Goal: Information Seeking & Learning: Learn about a topic

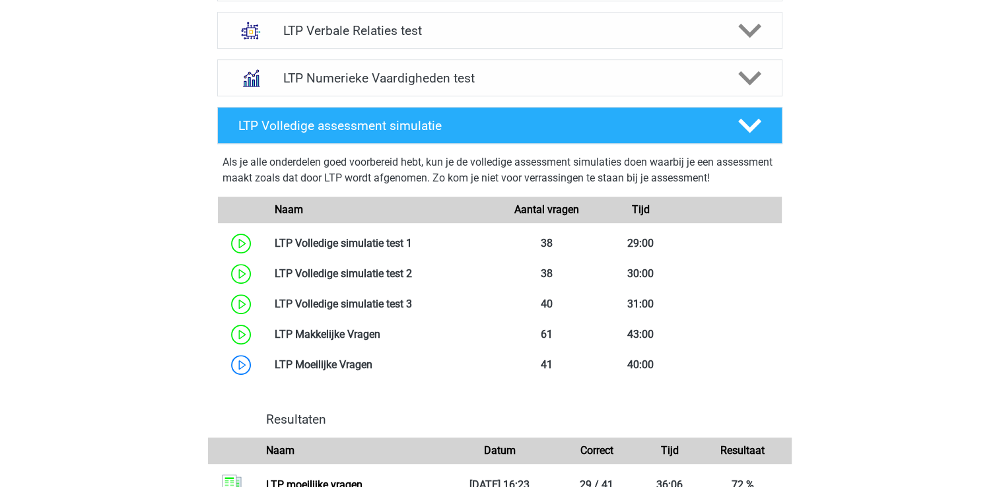
scroll to position [713, 0]
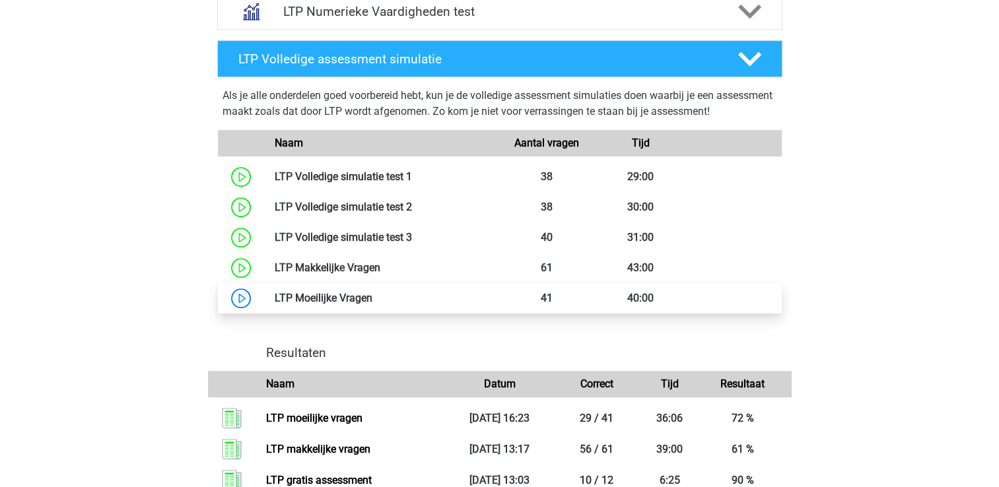
click at [372, 300] on link at bounding box center [372, 298] width 0 height 13
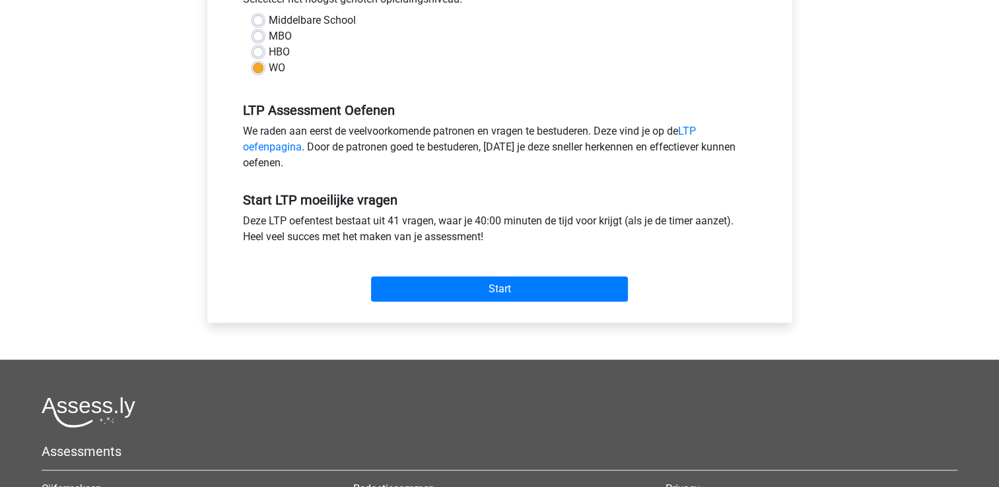
scroll to position [343, 0]
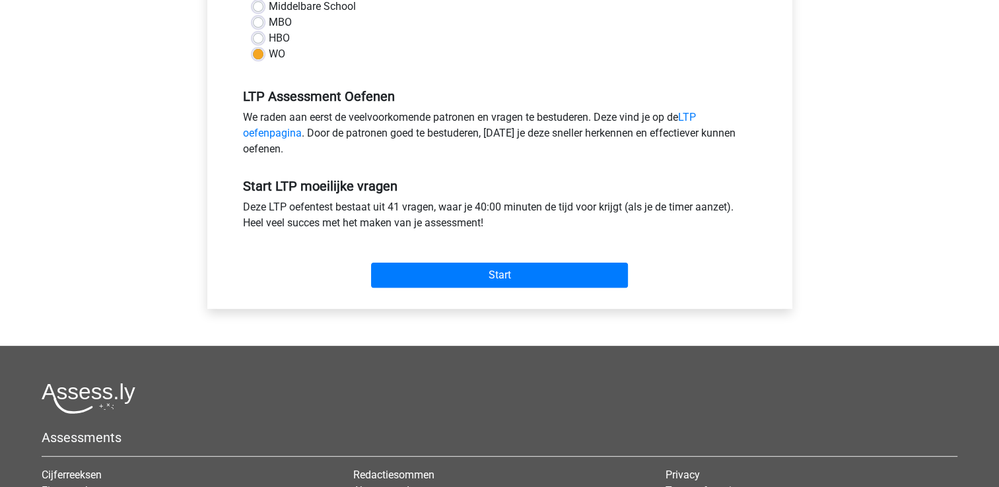
click at [411, 289] on div "Start" at bounding box center [500, 264] width 534 height 57
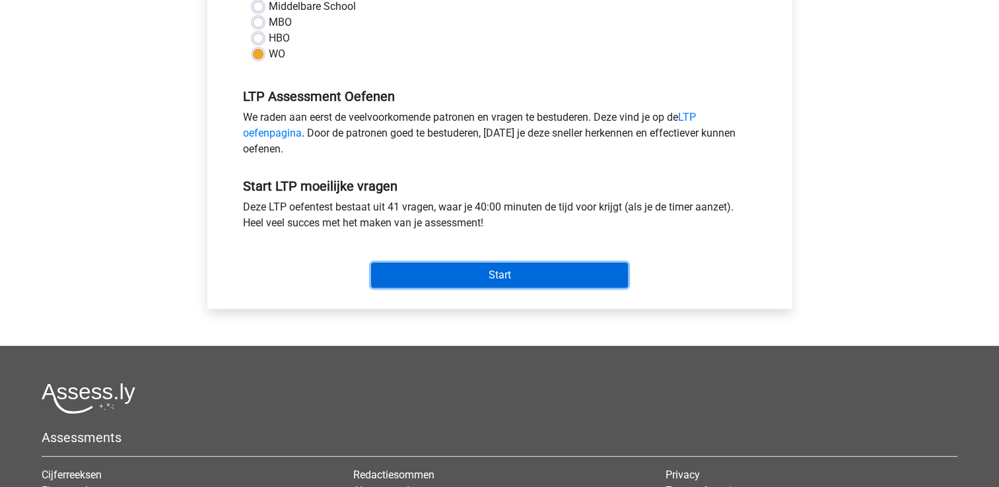
click at [419, 278] on input "Start" at bounding box center [499, 275] width 257 height 25
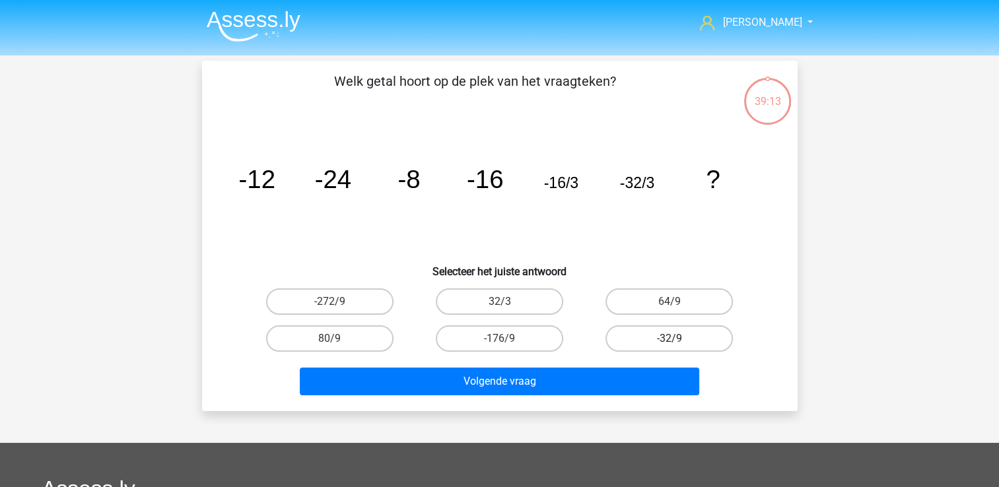
click at [687, 333] on label "-32/9" at bounding box center [669, 339] width 127 height 26
click at [678, 339] on input "-32/9" at bounding box center [674, 343] width 9 height 9
radio input "true"
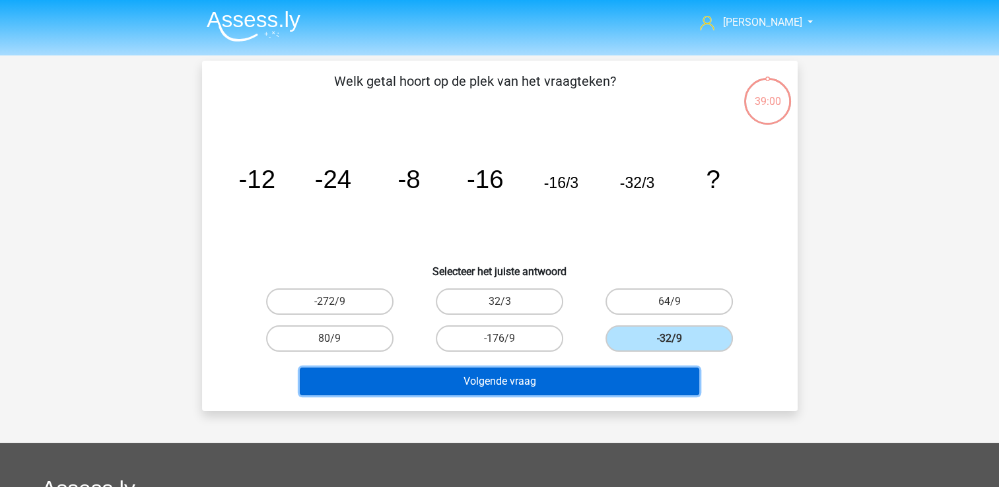
click at [586, 379] on button "Volgende vraag" at bounding box center [500, 382] width 400 height 28
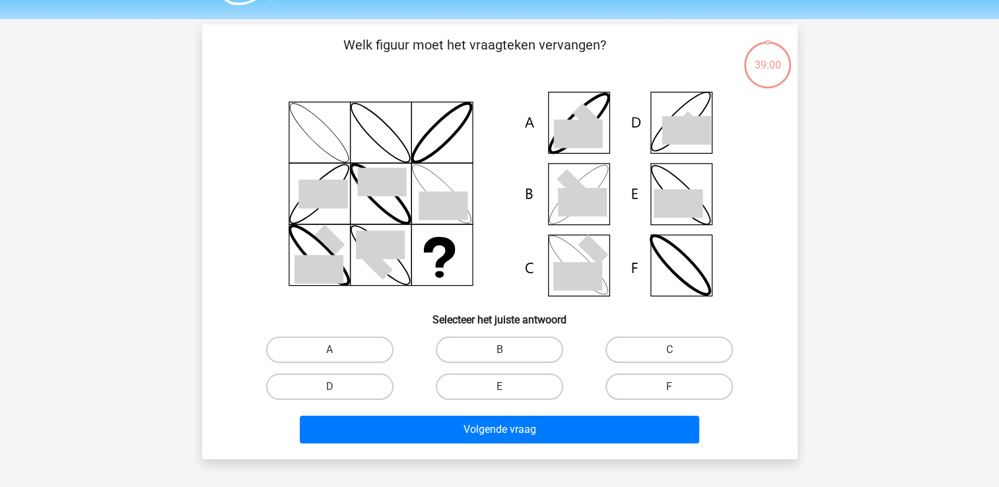
scroll to position [61, 0]
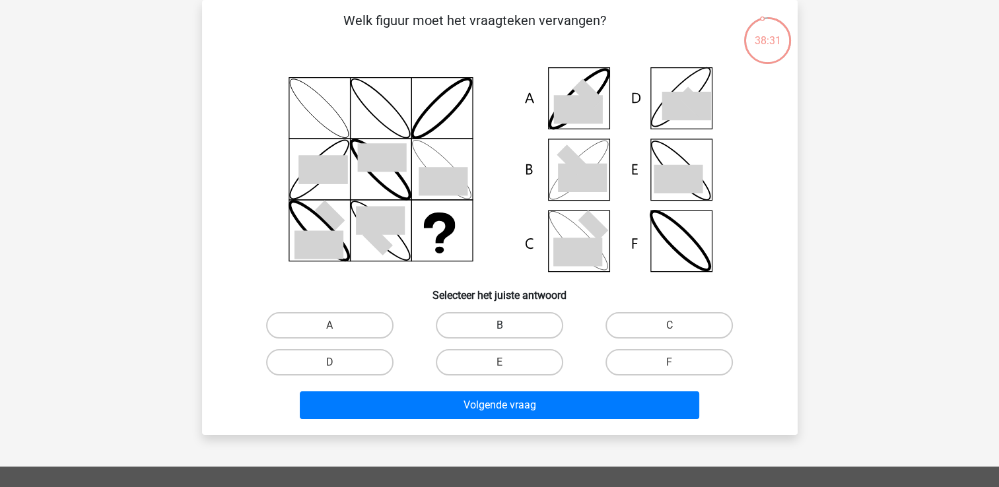
click at [503, 318] on label "B" at bounding box center [499, 325] width 127 height 26
click at [503, 326] on input "B" at bounding box center [503, 330] width 9 height 9
radio input "true"
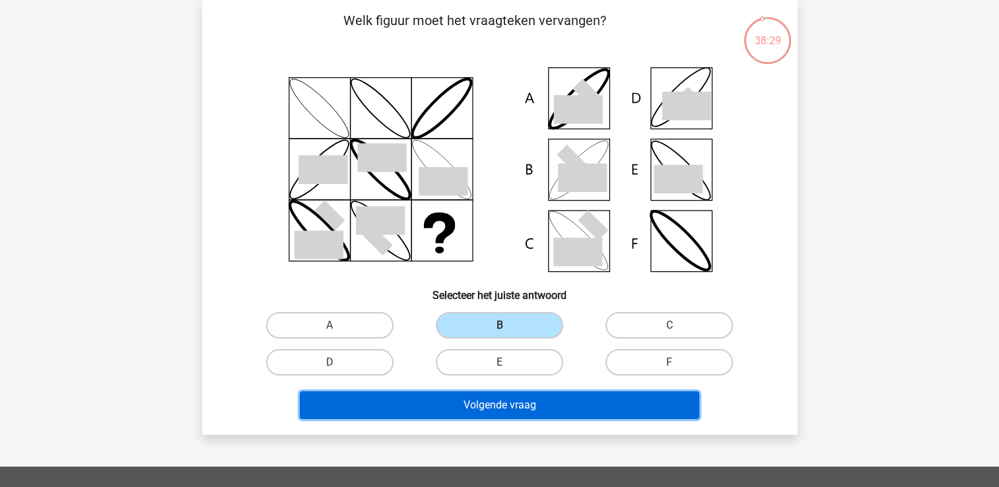
click at [456, 404] on button "Volgende vraag" at bounding box center [500, 406] width 400 height 28
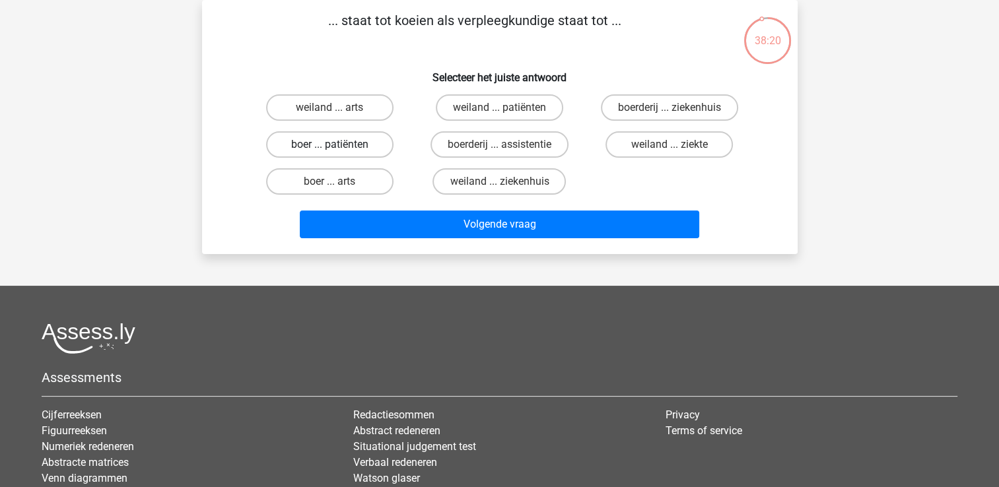
click at [368, 145] on label "boer ... patiënten" at bounding box center [329, 144] width 127 height 26
click at [338, 145] on input "boer ... patiënten" at bounding box center [334, 149] width 9 height 9
radio input "true"
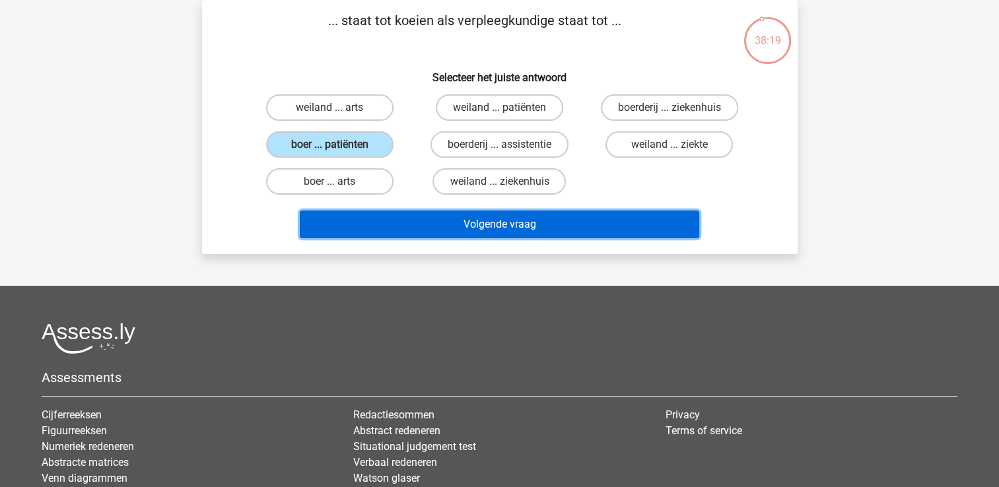
click at [407, 223] on button "Volgende vraag" at bounding box center [500, 225] width 400 height 28
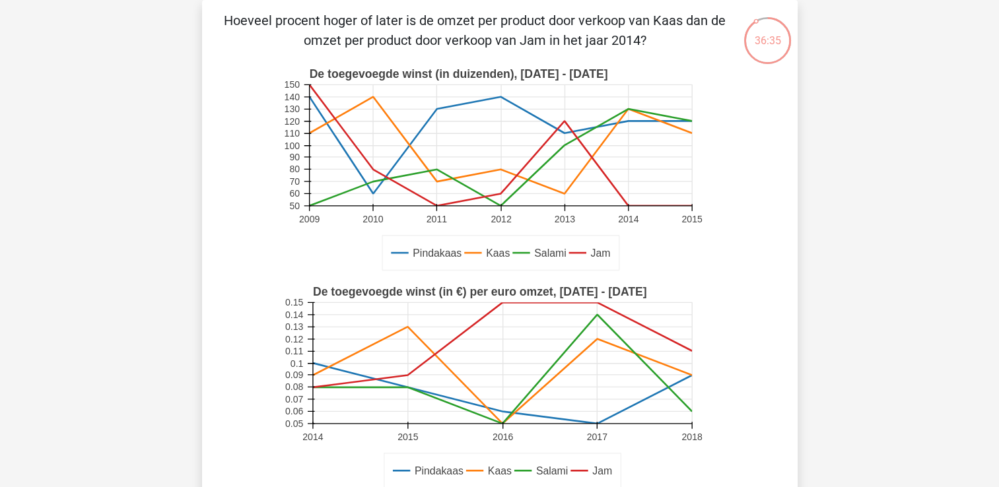
drag, startPoint x: 994, startPoint y: 74, endPoint x: 985, endPoint y: 125, distance: 51.8
click at [985, 125] on div "Clarissa clarissavanoijen@gmail.com" at bounding box center [499, 486] width 999 height 1094
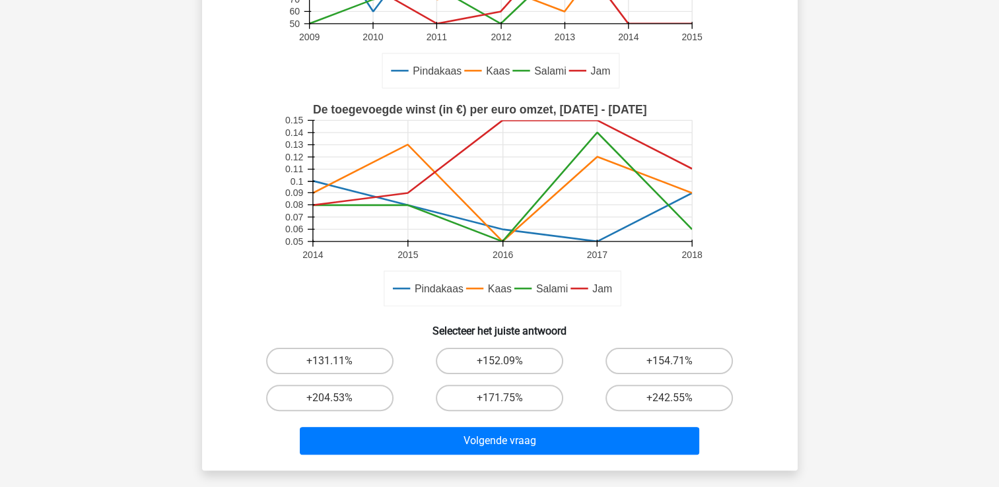
scroll to position [244, 0]
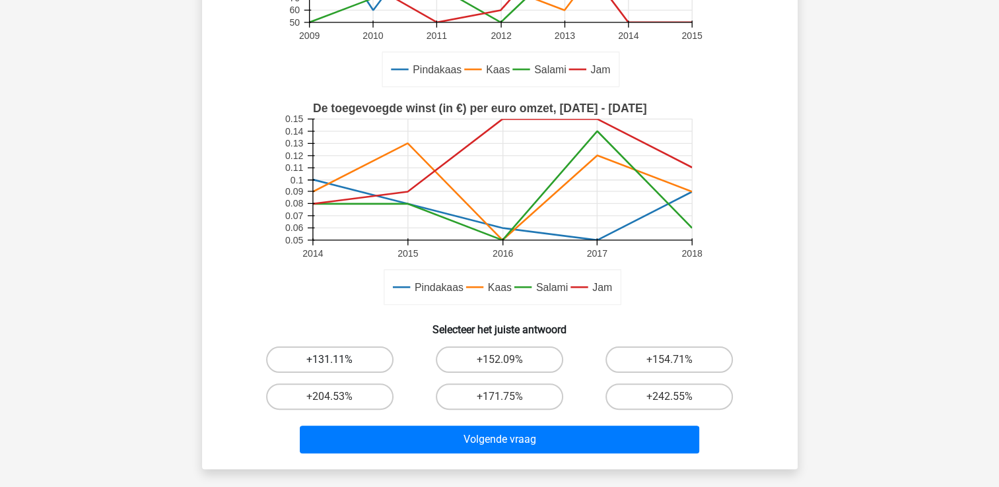
click at [370, 363] on label "+131.11%" at bounding box center [329, 360] width 127 height 26
click at [338, 363] on input "+131.11%" at bounding box center [334, 364] width 9 height 9
radio input "true"
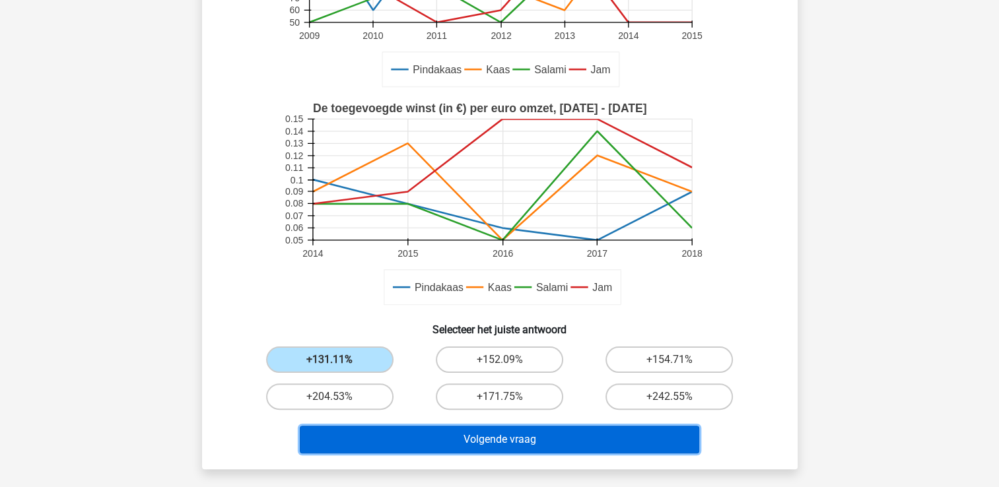
click at [436, 443] on button "Volgende vraag" at bounding box center [500, 440] width 400 height 28
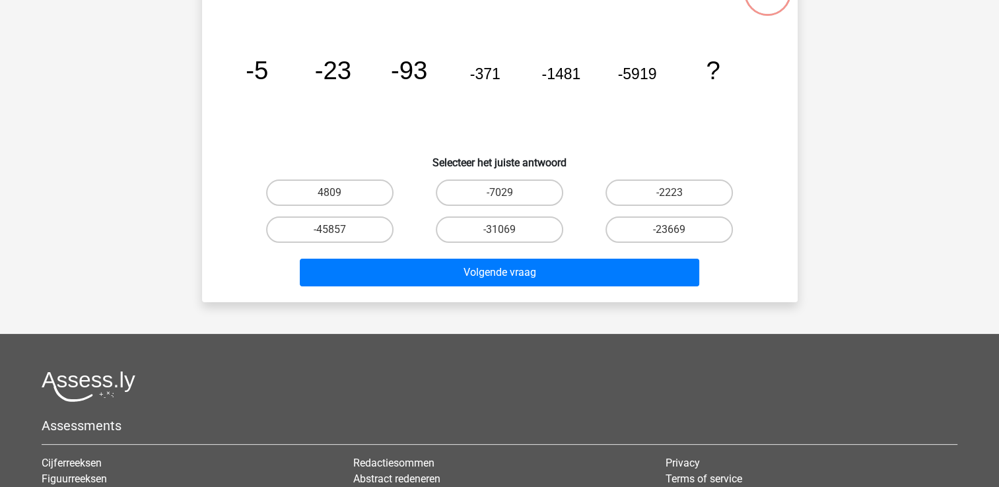
scroll to position [61, 0]
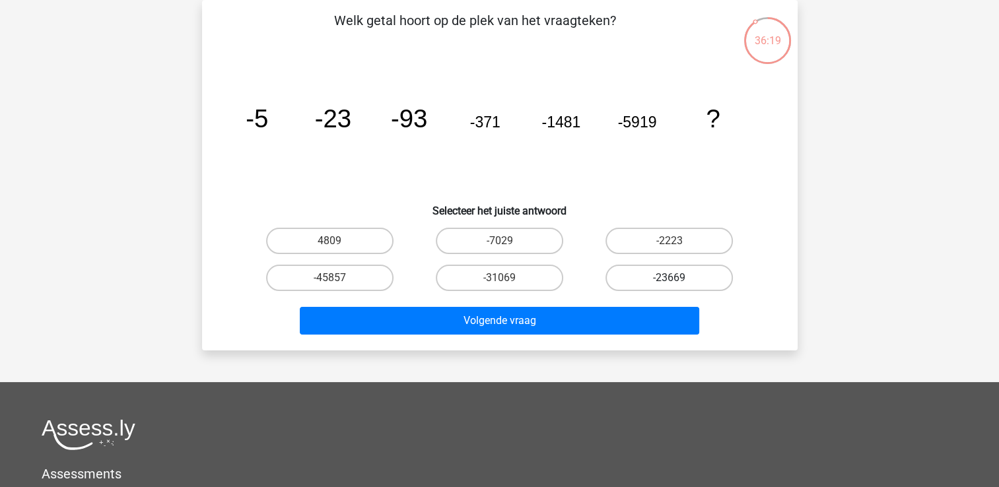
click at [637, 271] on label "-23669" at bounding box center [669, 278] width 127 height 26
click at [670, 278] on input "-23669" at bounding box center [674, 282] width 9 height 9
radio input "true"
click at [582, 334] on div "Volgende vraag" at bounding box center [500, 323] width 510 height 33
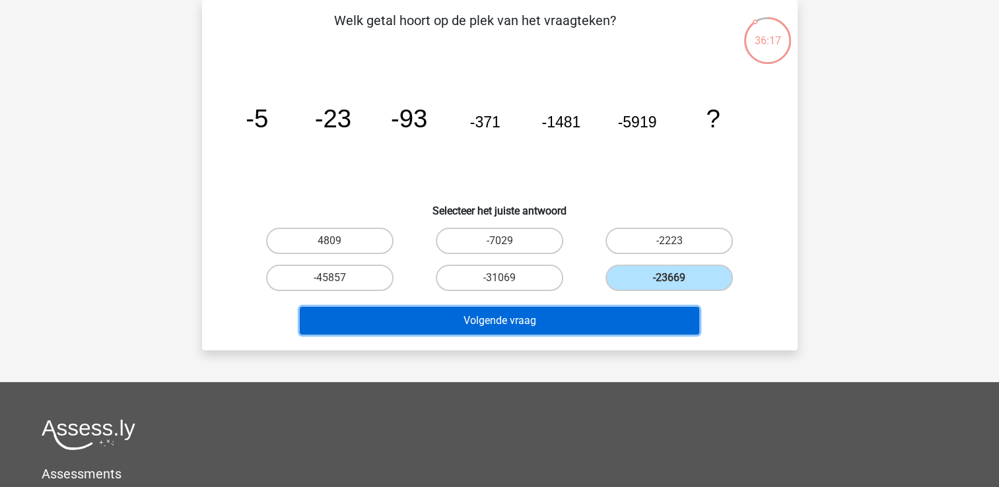
click at [581, 326] on button "Volgende vraag" at bounding box center [500, 321] width 400 height 28
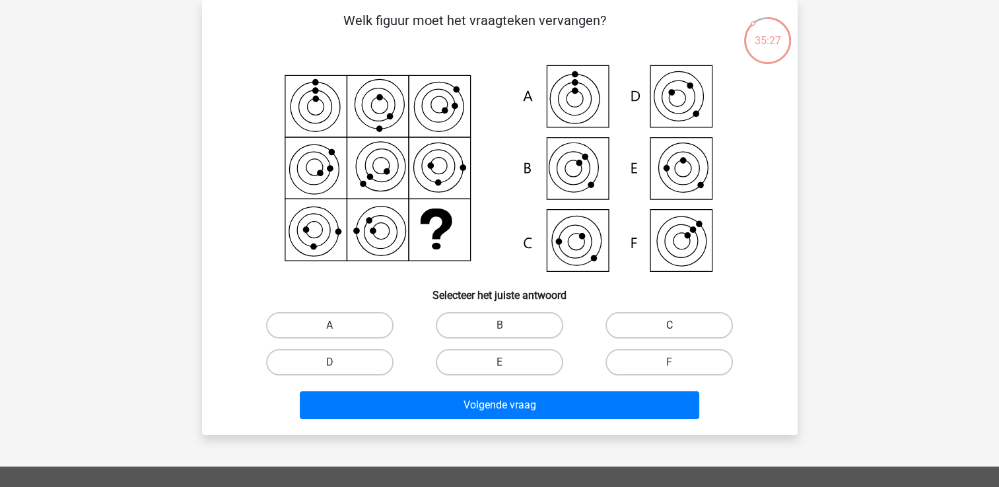
click at [642, 326] on label "C" at bounding box center [669, 325] width 127 height 26
click at [670, 326] on input "C" at bounding box center [674, 330] width 9 height 9
radio input "true"
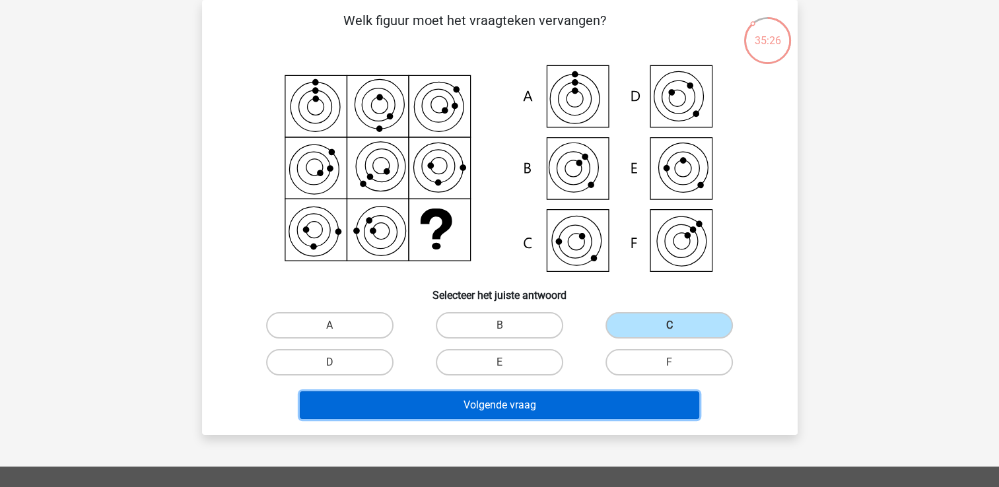
click at [557, 403] on button "Volgende vraag" at bounding box center [500, 406] width 400 height 28
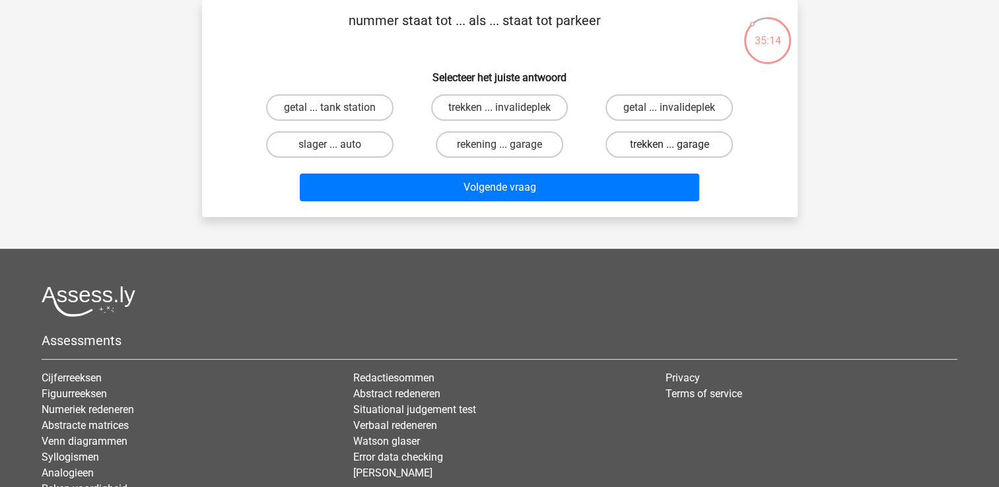
click at [665, 137] on label "trekken ... garage" at bounding box center [669, 144] width 127 height 26
click at [670, 145] on input "trekken ... garage" at bounding box center [674, 149] width 9 height 9
radio input "true"
click at [526, 143] on label "rekening ... garage" at bounding box center [499, 144] width 127 height 26
click at [508, 145] on input "rekening ... garage" at bounding box center [503, 149] width 9 height 9
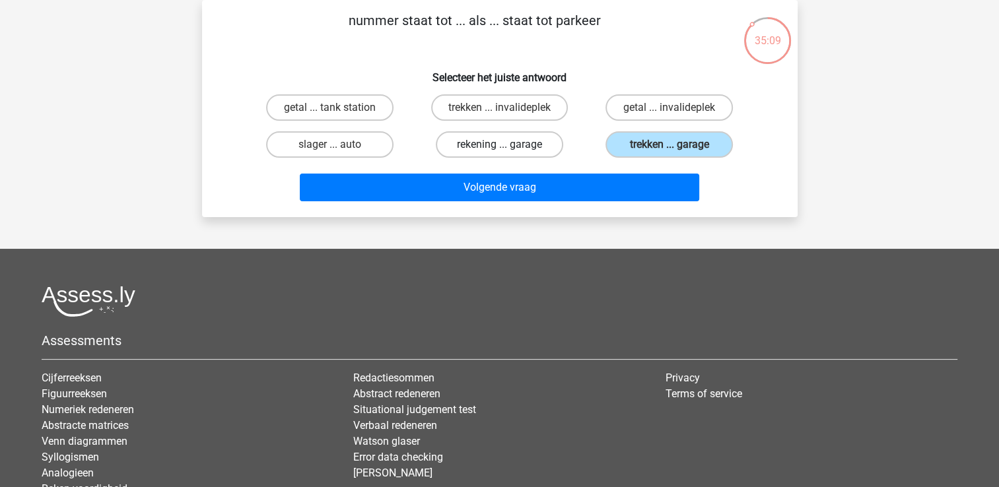
radio input "true"
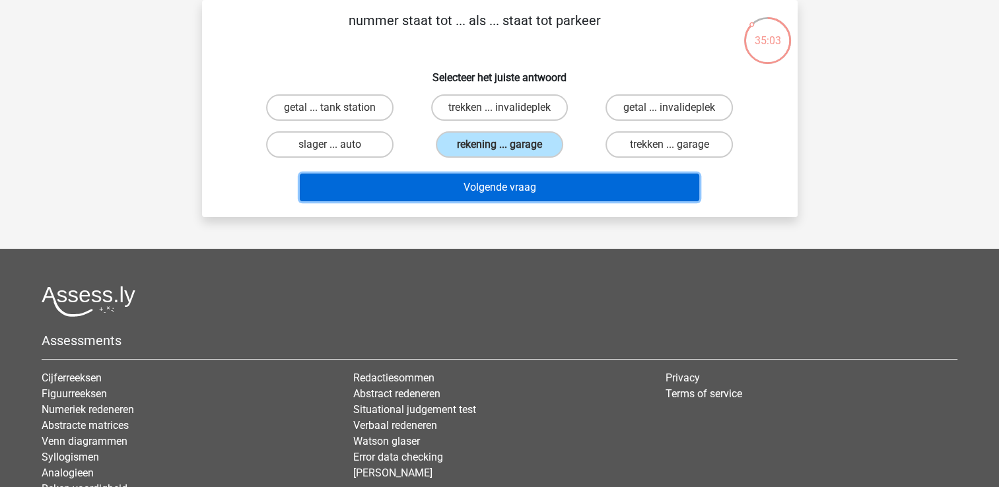
click at [530, 184] on button "Volgende vraag" at bounding box center [500, 188] width 400 height 28
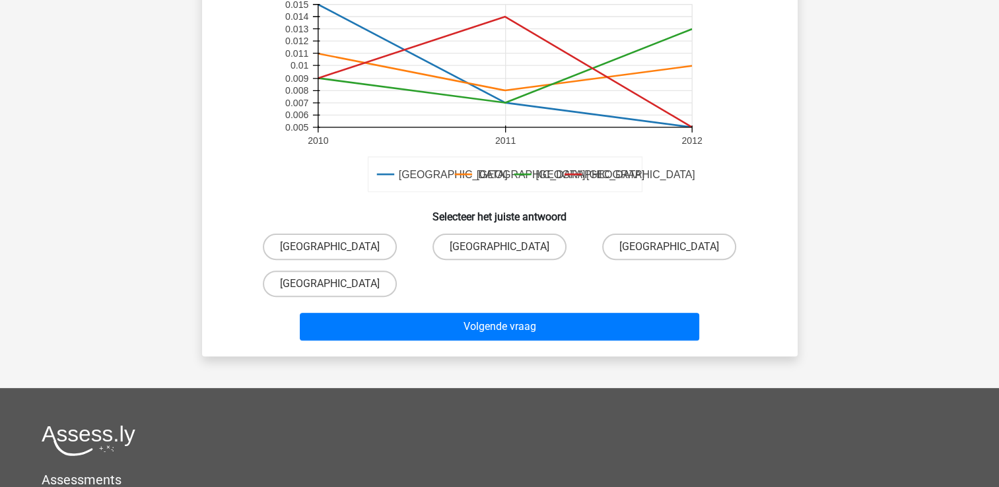
scroll to position [378, 0]
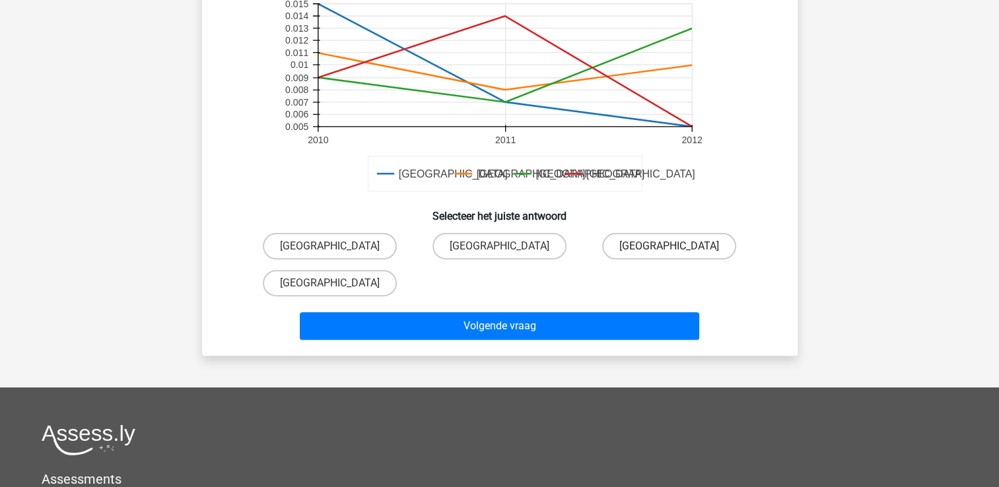
click at [642, 242] on label "[GEOGRAPHIC_DATA]" at bounding box center [669, 246] width 134 height 26
click at [670, 246] on input "[GEOGRAPHIC_DATA]" at bounding box center [674, 250] width 9 height 9
radio input "true"
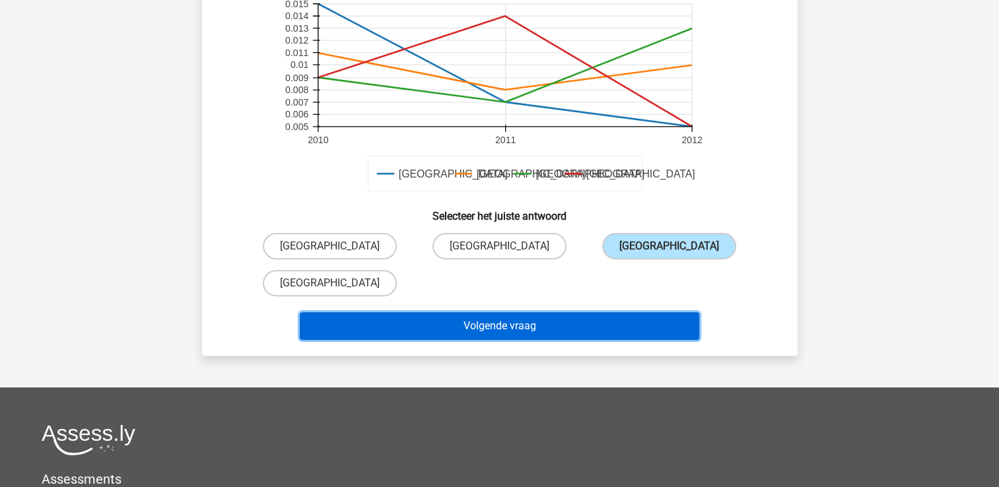
click at [569, 329] on button "Volgende vraag" at bounding box center [500, 326] width 400 height 28
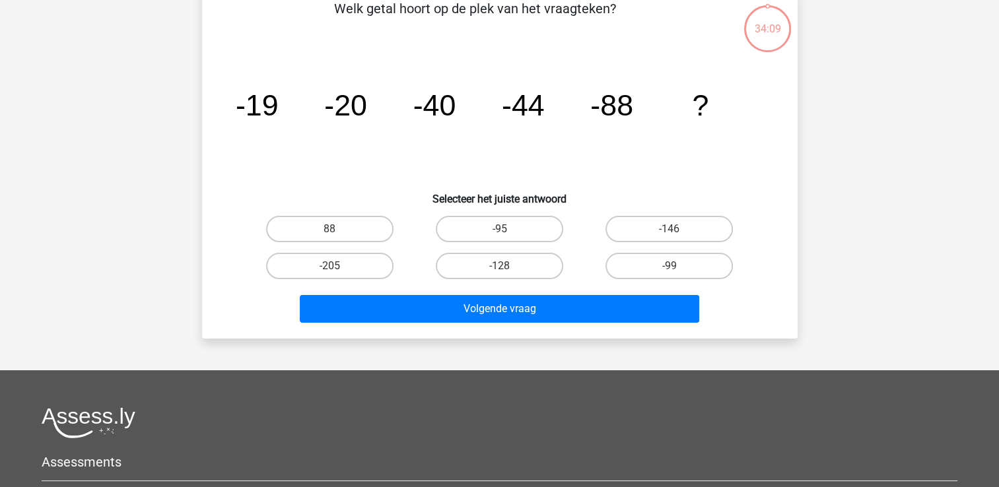
scroll to position [61, 0]
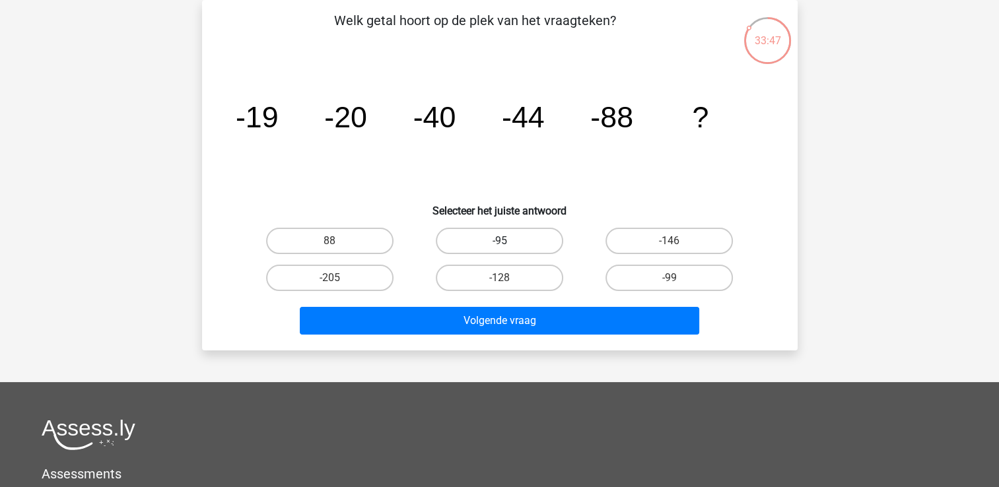
click at [543, 236] on label "-95" at bounding box center [499, 241] width 127 height 26
click at [508, 241] on input "-95" at bounding box center [503, 245] width 9 height 9
radio input "true"
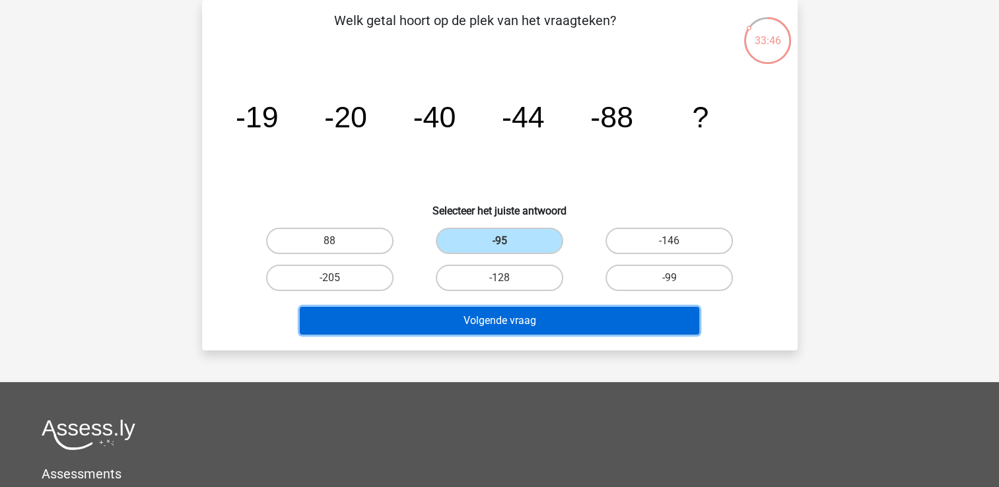
click at [543, 321] on button "Volgende vraag" at bounding box center [500, 321] width 400 height 28
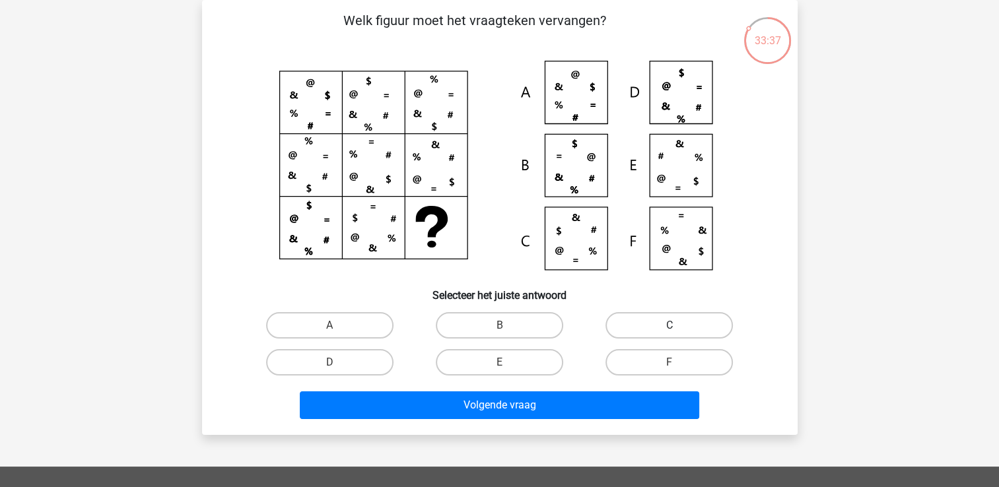
click at [637, 324] on label "C" at bounding box center [669, 325] width 127 height 26
click at [670, 326] on input "C" at bounding box center [674, 330] width 9 height 9
radio input "true"
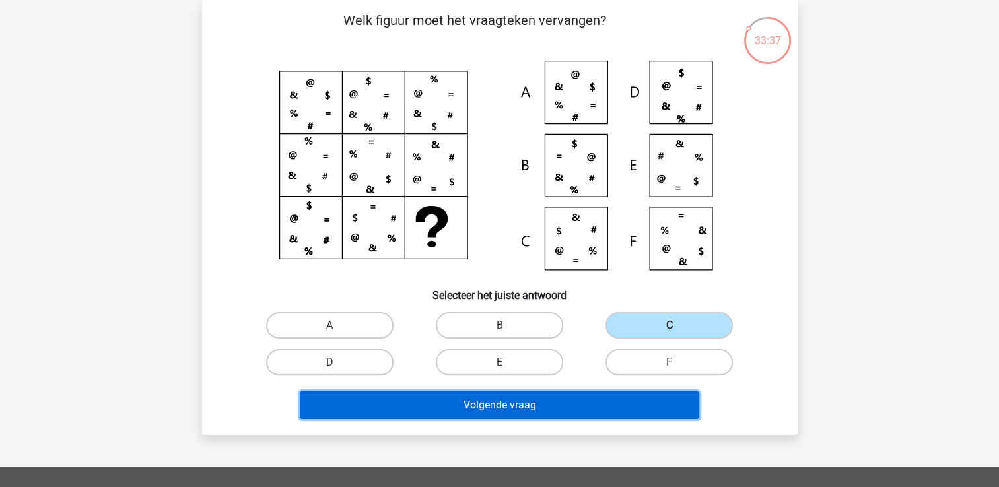
click at [553, 406] on button "Volgende vraag" at bounding box center [500, 406] width 400 height 28
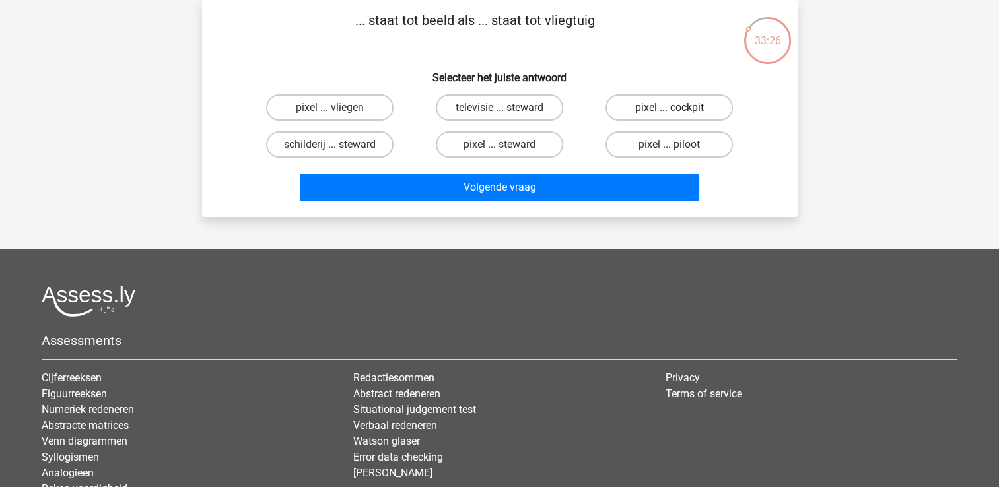
click at [636, 110] on label "pixel ... cockpit" at bounding box center [669, 107] width 127 height 26
click at [670, 110] on input "pixel ... cockpit" at bounding box center [674, 112] width 9 height 9
radio input "true"
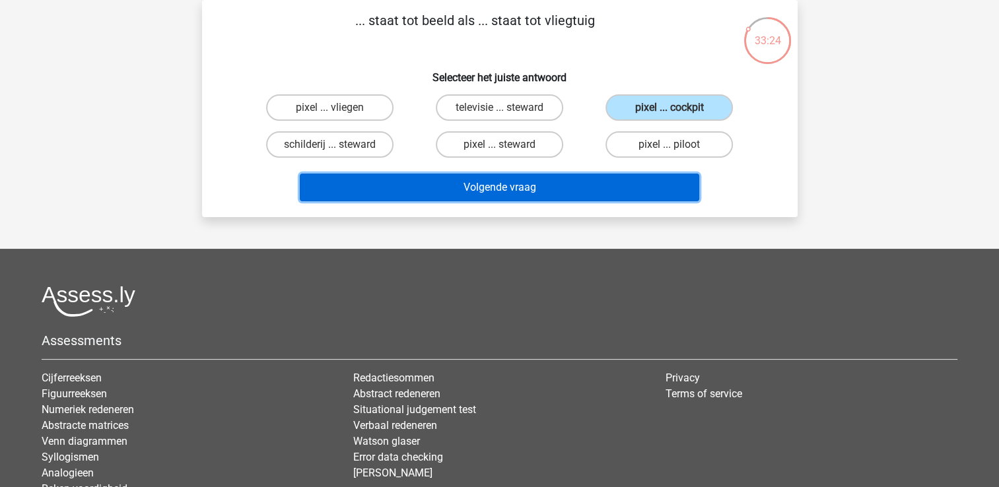
click at [584, 183] on button "Volgende vraag" at bounding box center [500, 188] width 400 height 28
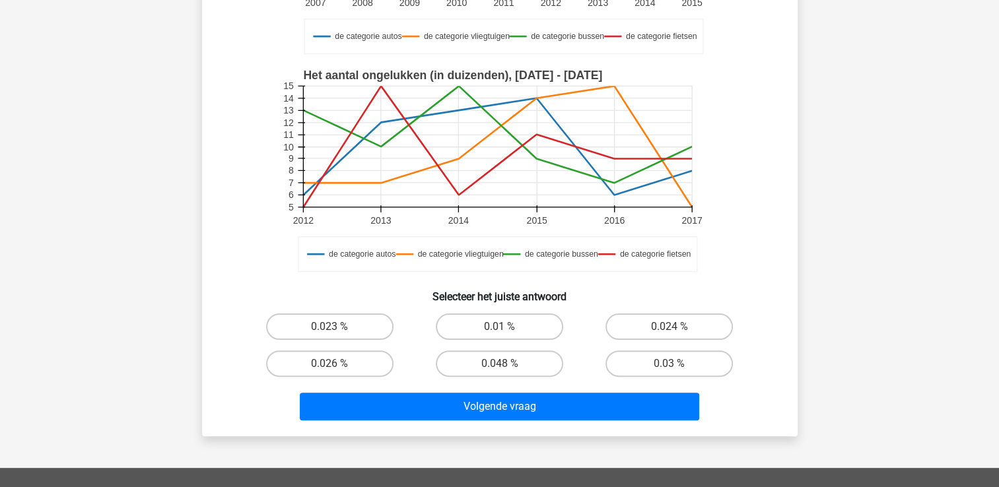
scroll to position [284, 0]
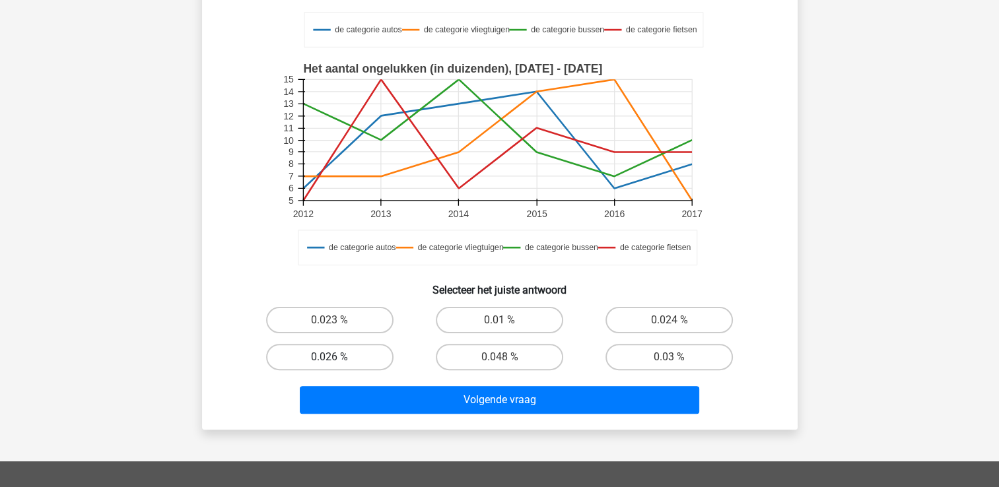
click at [367, 347] on label "0.026 %" at bounding box center [329, 357] width 127 height 26
click at [338, 357] on input "0.026 %" at bounding box center [334, 361] width 9 height 9
radio input "true"
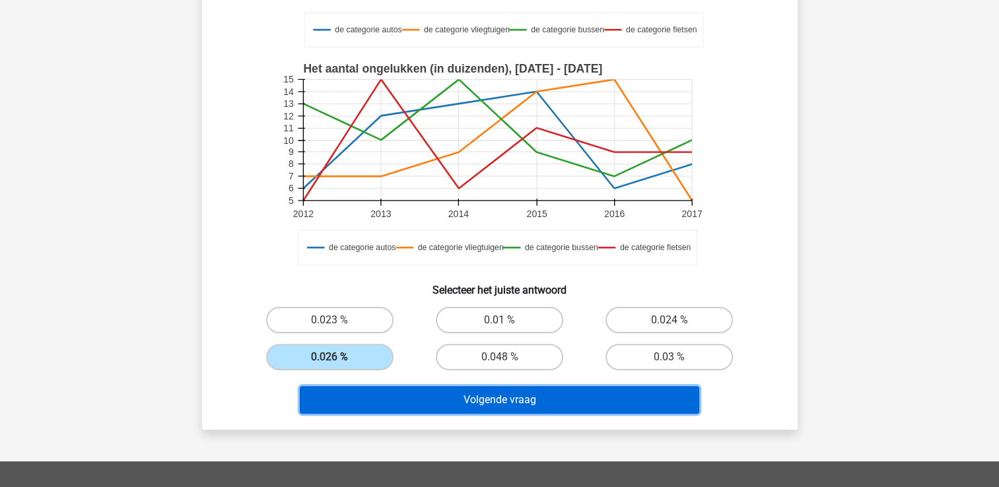
click at [428, 403] on button "Volgende vraag" at bounding box center [500, 400] width 400 height 28
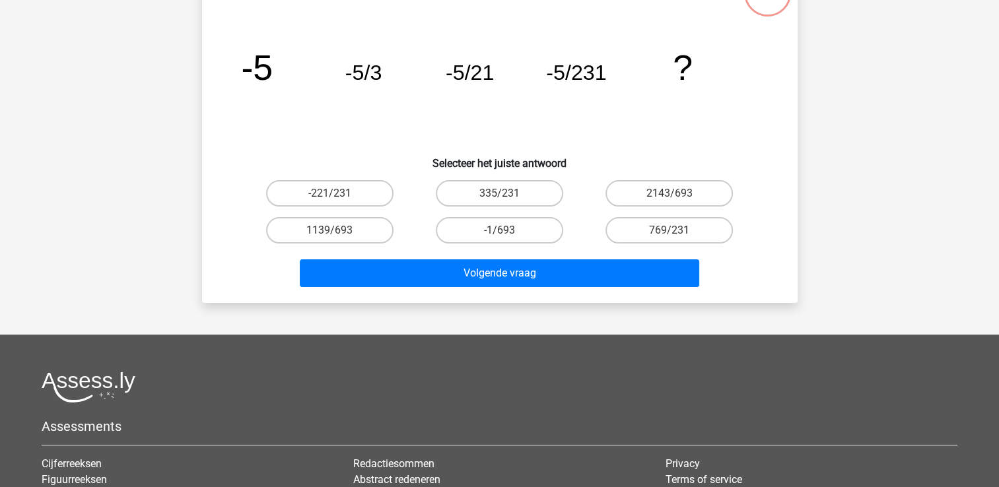
scroll to position [61, 0]
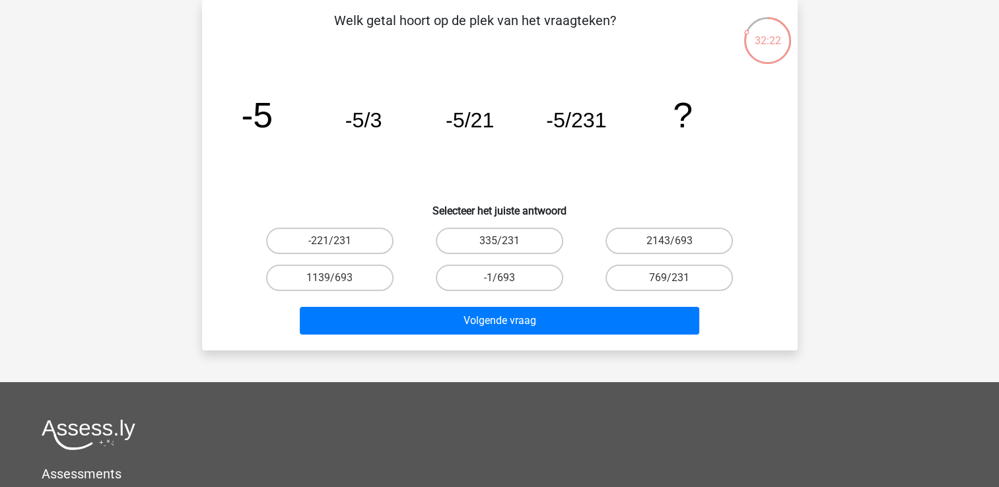
click at [477, 125] on tspan "-5/21" at bounding box center [469, 120] width 48 height 24
drag, startPoint x: 477, startPoint y: 125, endPoint x: 384, endPoint y: 30, distance: 133.6
click at [384, 30] on div "Welk getal hoort op de plek van het vraagteken? image/svg+xml -5 -5/3 -5/21 -5/…" at bounding box center [499, 176] width 585 height 330
drag, startPoint x: 384, startPoint y: 30, endPoint x: 508, endPoint y: 174, distance: 190.5
click at [508, 174] on icon "image/svg+xml -5 -5/3 -5/21 -5/231 ?" at bounding box center [500, 127] width 532 height 133
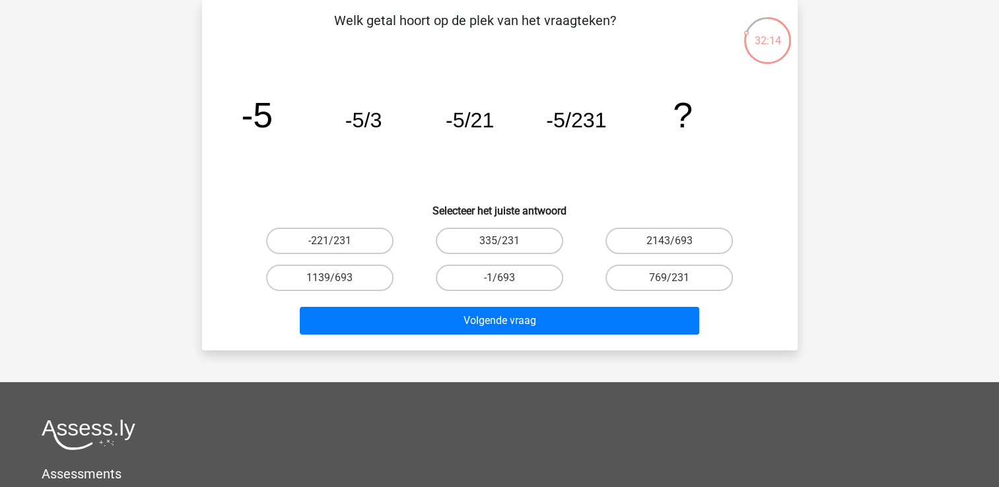
click at [328, 168] on icon "image/svg+xml -5 -5/3 -5/21 -5/231 ?" at bounding box center [500, 127] width 532 height 133
click at [541, 283] on label "-1/693" at bounding box center [499, 278] width 127 height 26
click at [508, 283] on input "-1/693" at bounding box center [503, 282] width 9 height 9
radio input "true"
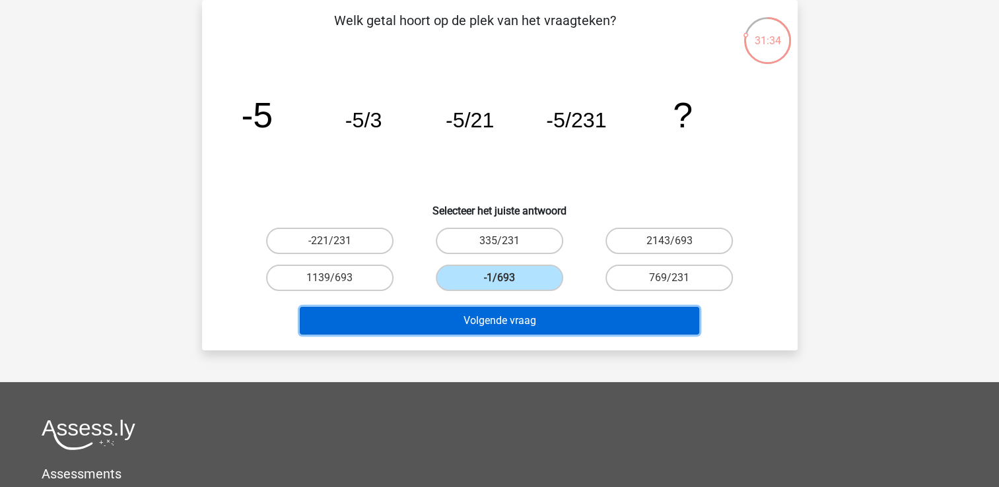
click at [542, 320] on button "Volgende vraag" at bounding box center [500, 321] width 400 height 28
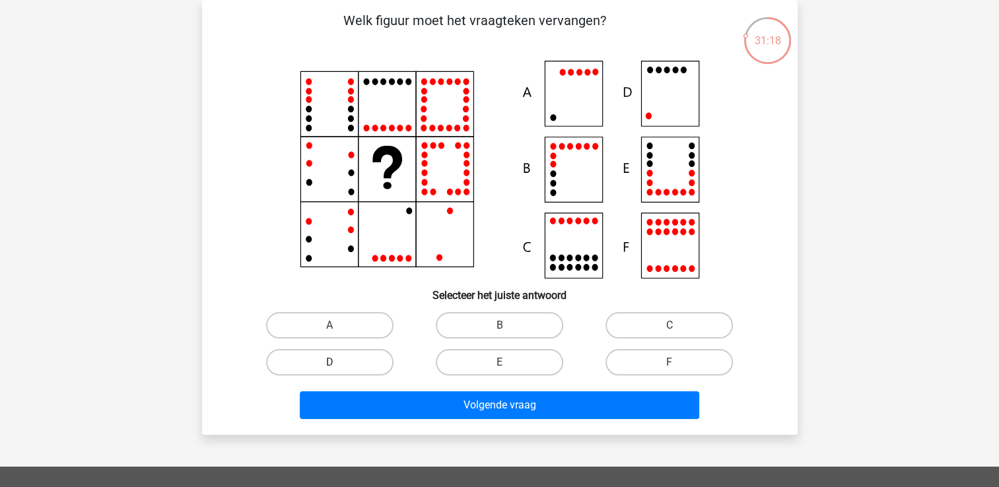
click at [344, 361] on label "D" at bounding box center [329, 362] width 127 height 26
click at [338, 363] on input "D" at bounding box center [334, 367] width 9 height 9
radio input "true"
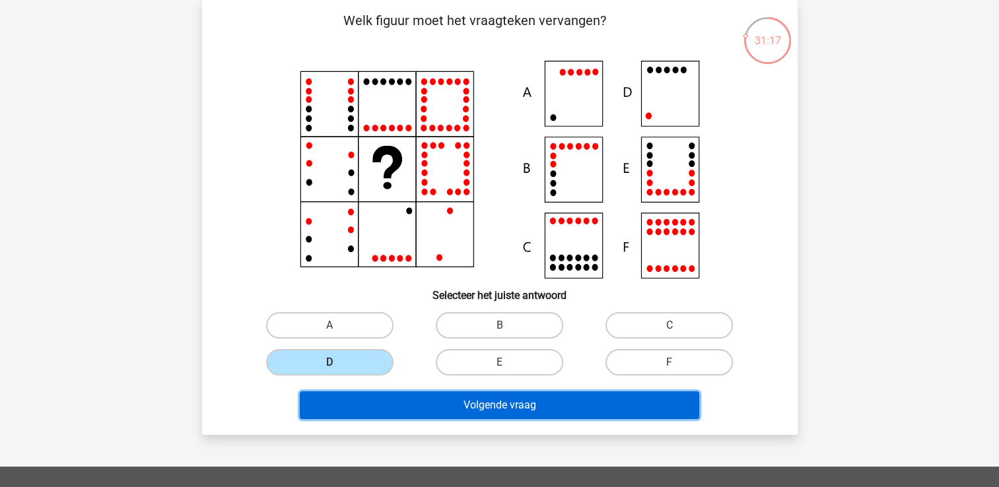
click at [409, 406] on button "Volgende vraag" at bounding box center [500, 406] width 400 height 28
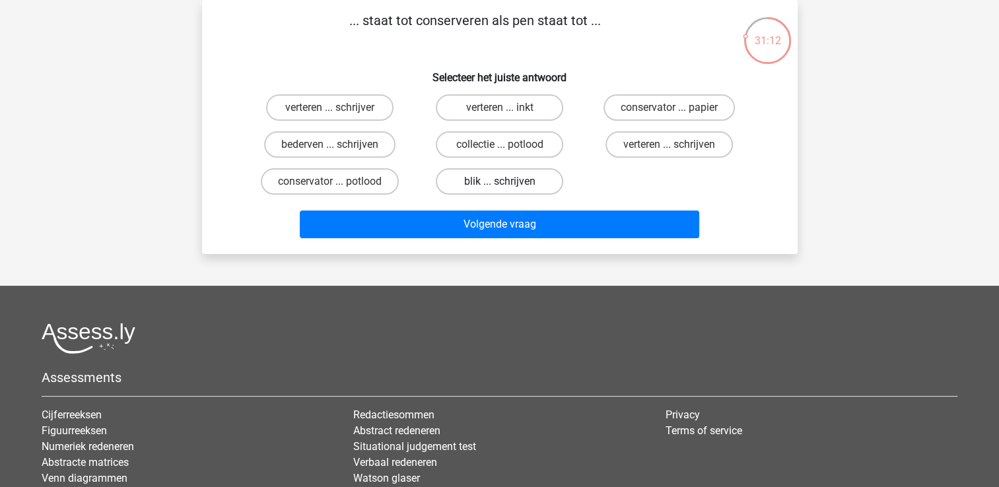
click at [490, 191] on label "blik ... schrijven" at bounding box center [499, 181] width 127 height 26
click at [499, 190] on input "blik ... schrijven" at bounding box center [503, 186] width 9 height 9
radio input "true"
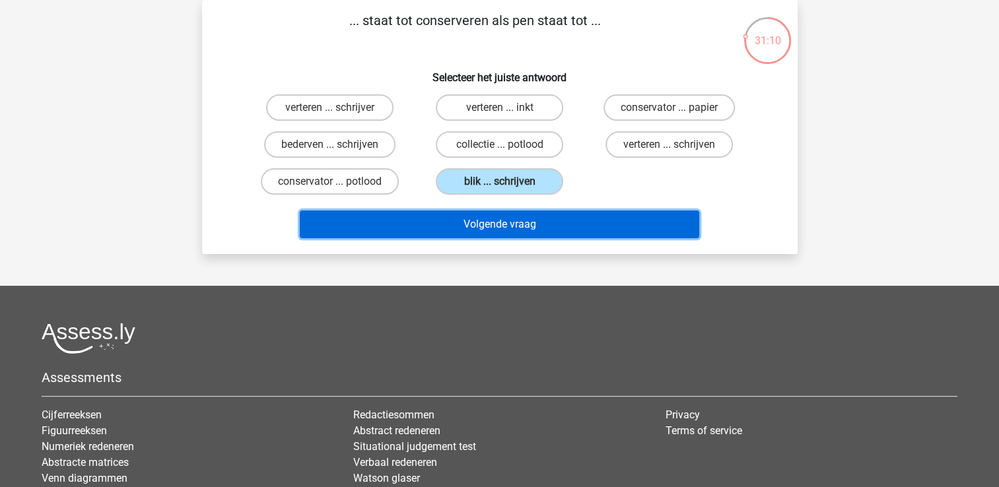
click at [486, 228] on button "Volgende vraag" at bounding box center [500, 225] width 400 height 28
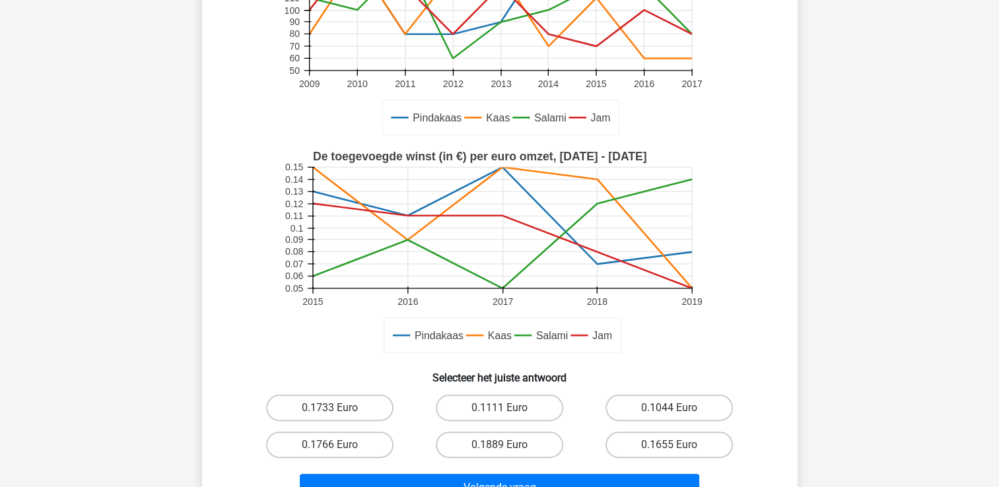
scroll to position [217, 0]
click at [541, 418] on label "0.1111 Euro" at bounding box center [499, 407] width 127 height 26
click at [508, 416] on input "0.1111 Euro" at bounding box center [503, 411] width 9 height 9
radio input "true"
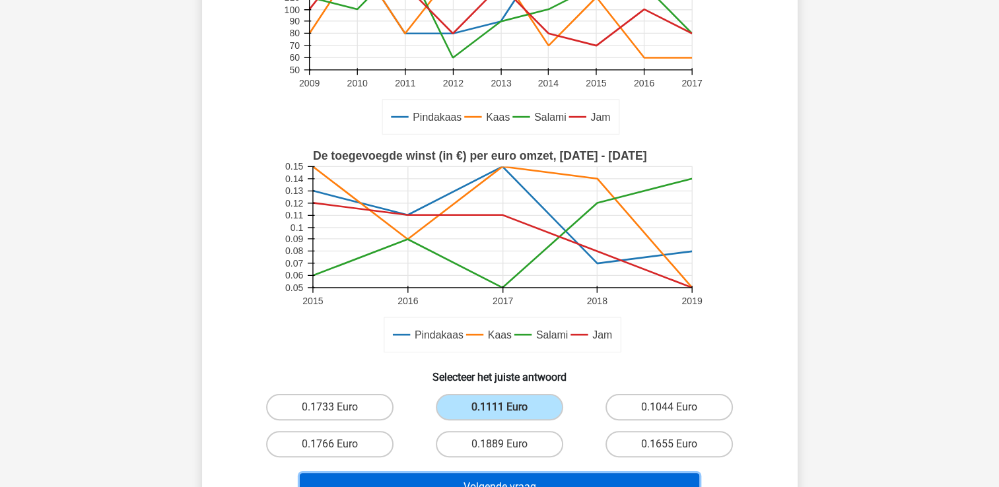
click at [531, 479] on button "Volgende vraag" at bounding box center [500, 487] width 400 height 28
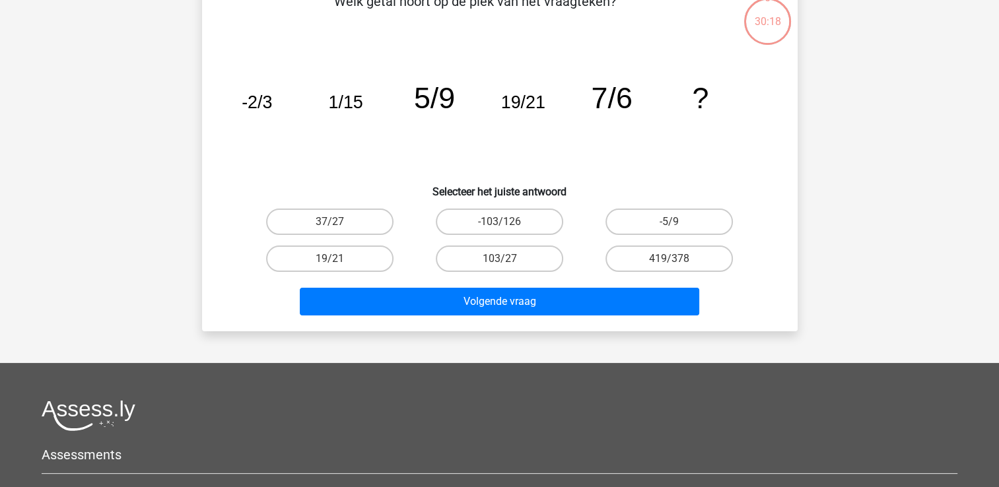
scroll to position [61, 0]
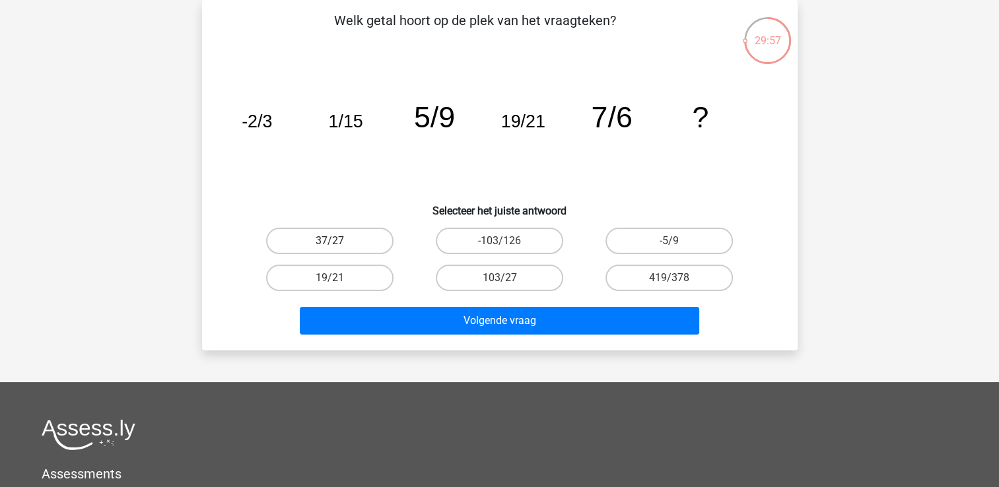
click at [312, 236] on label "37/27" at bounding box center [329, 241] width 127 height 26
click at [330, 241] on input "37/27" at bounding box center [334, 245] width 9 height 9
radio input "true"
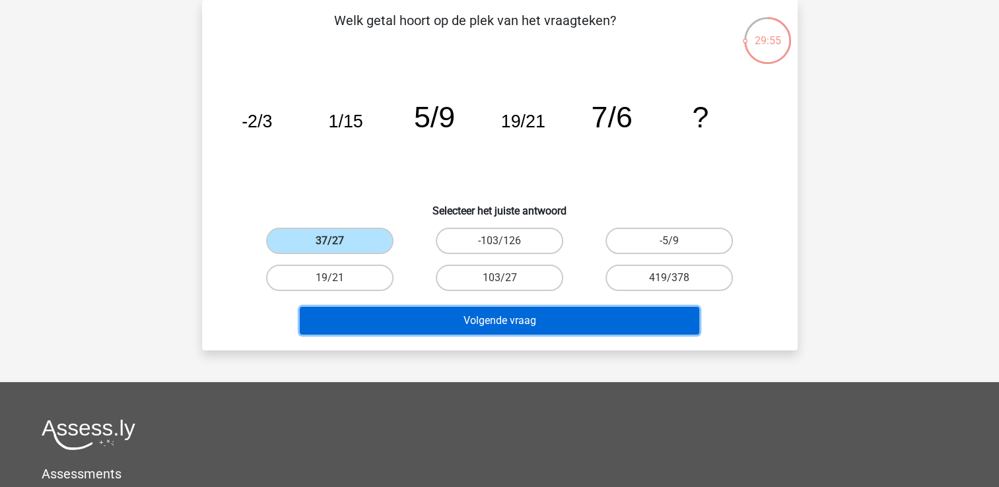
click at [478, 324] on button "Volgende vraag" at bounding box center [500, 321] width 400 height 28
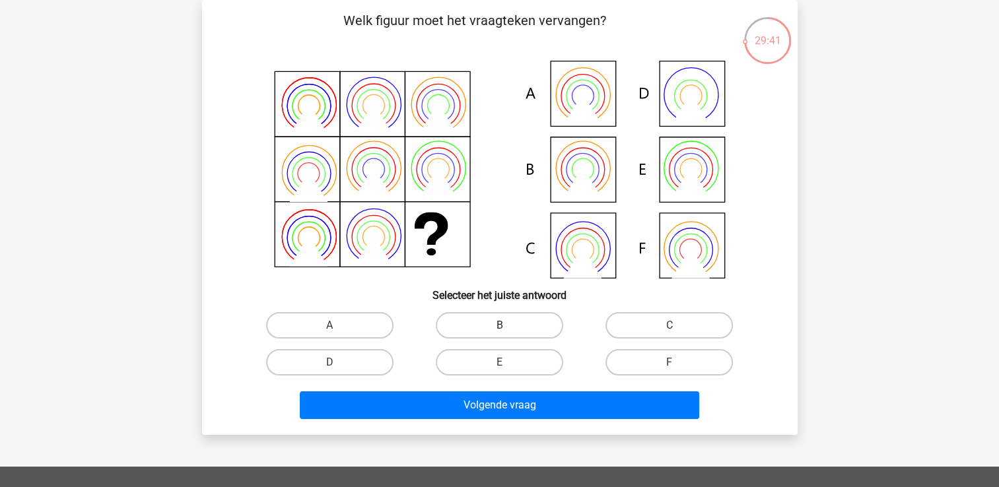
click at [516, 321] on label "B" at bounding box center [499, 325] width 127 height 26
click at [508, 326] on input "B" at bounding box center [503, 330] width 9 height 9
radio input "true"
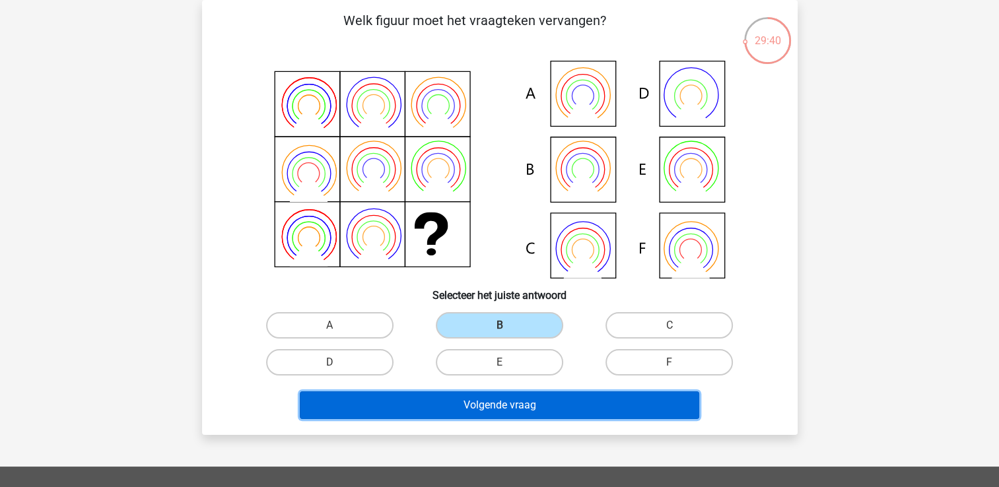
click at [502, 407] on button "Volgende vraag" at bounding box center [500, 406] width 400 height 28
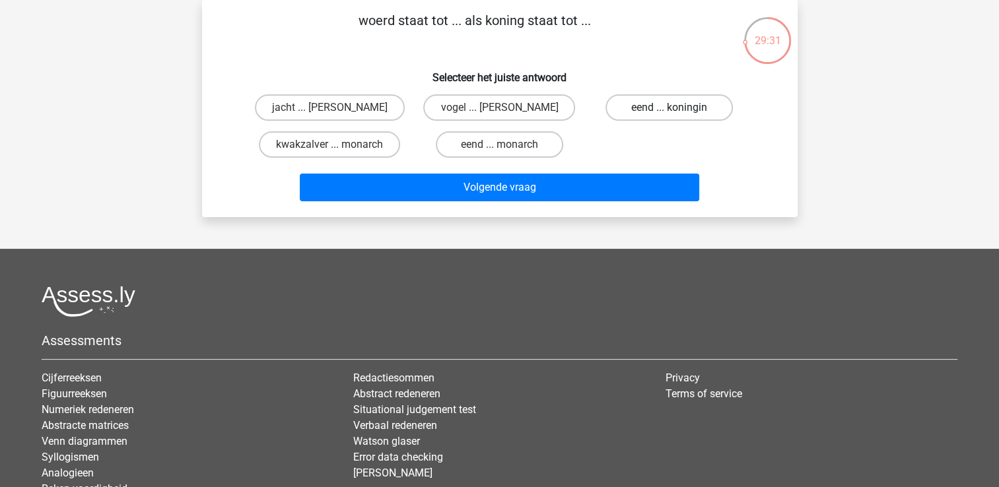
click at [662, 113] on label "eend ... koningin" at bounding box center [669, 107] width 127 height 26
click at [670, 113] on input "eend ... koningin" at bounding box center [674, 112] width 9 height 9
radio input "true"
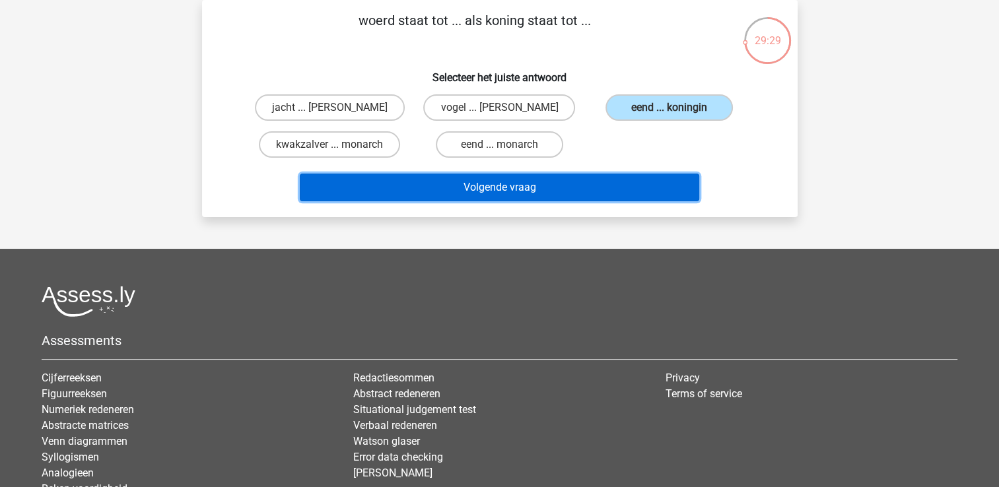
click at [589, 191] on button "Volgende vraag" at bounding box center [500, 188] width 400 height 28
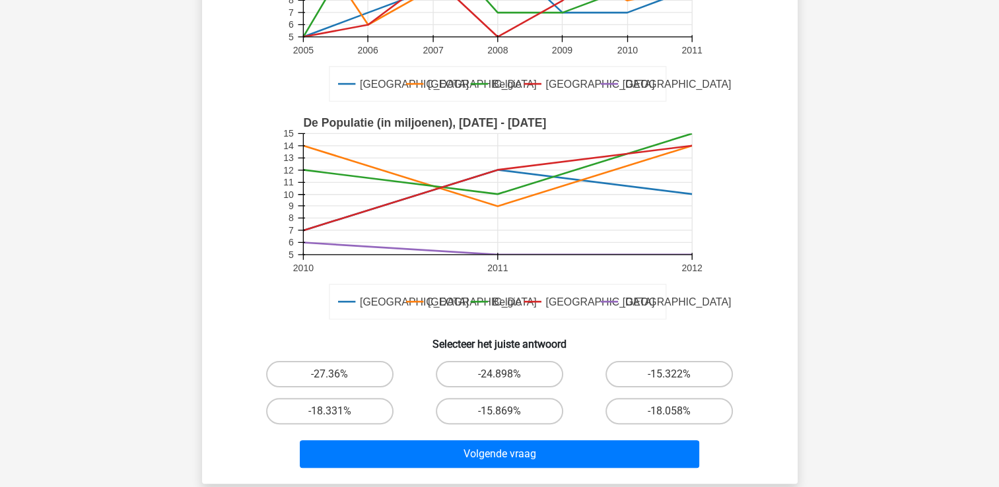
scroll to position [246, 0]
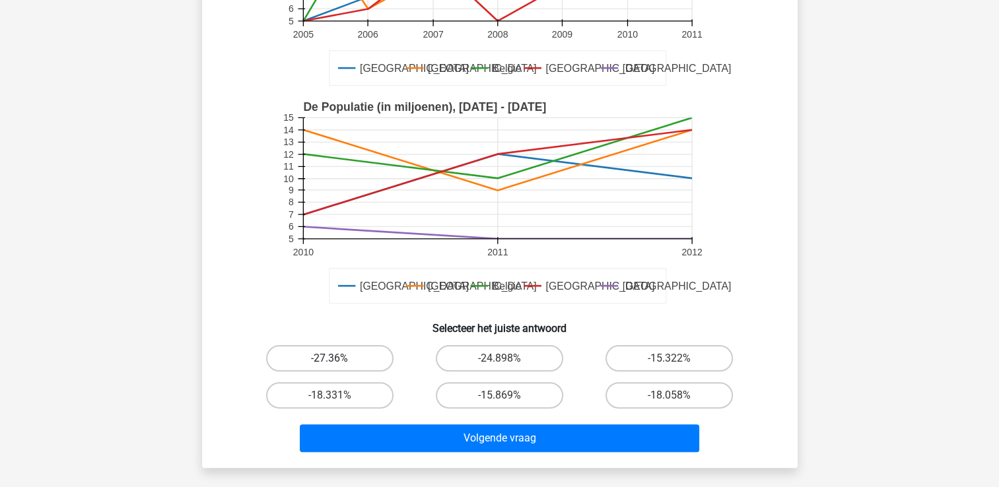
click at [372, 353] on label "-27.36%" at bounding box center [329, 358] width 127 height 26
click at [338, 359] on input "-27.36%" at bounding box center [334, 363] width 9 height 9
radio input "true"
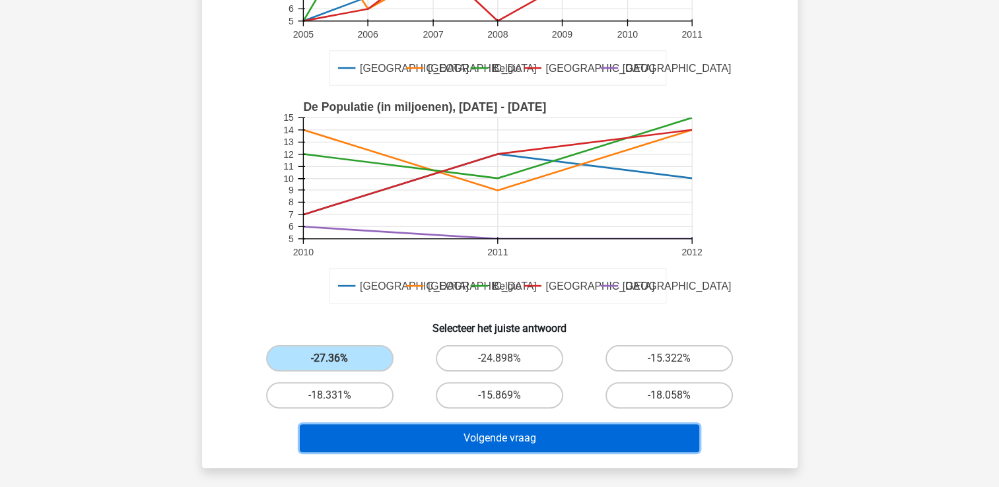
click at [452, 437] on button "Volgende vraag" at bounding box center [500, 439] width 400 height 28
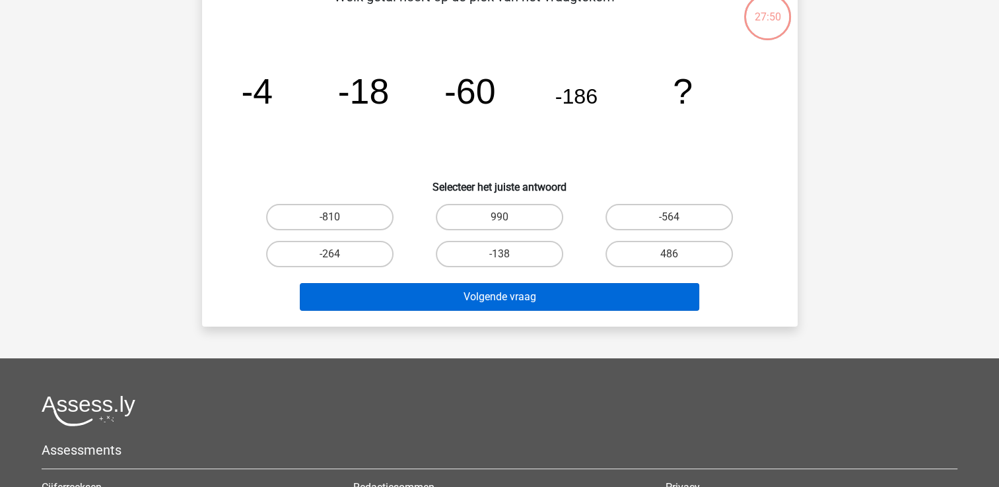
scroll to position [61, 0]
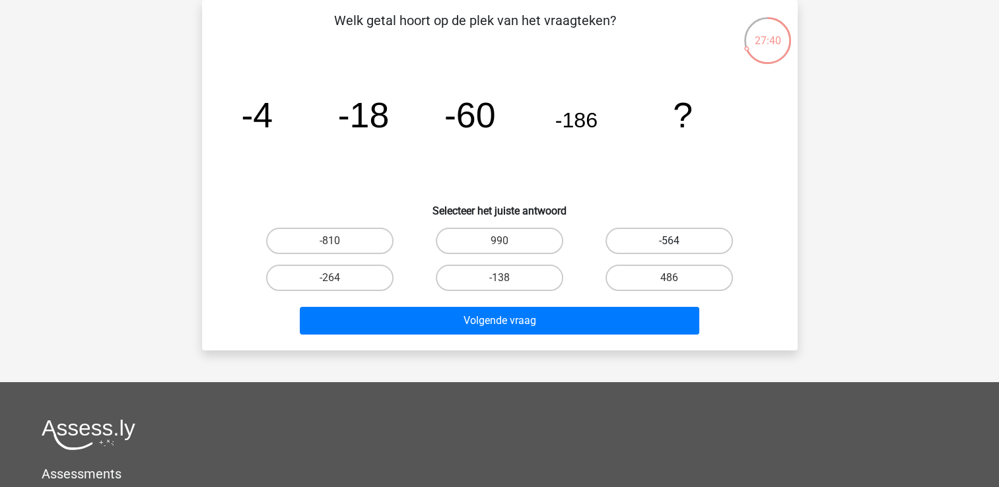
click at [685, 235] on label "-564" at bounding box center [669, 241] width 127 height 26
click at [678, 241] on input "-564" at bounding box center [674, 245] width 9 height 9
radio input "true"
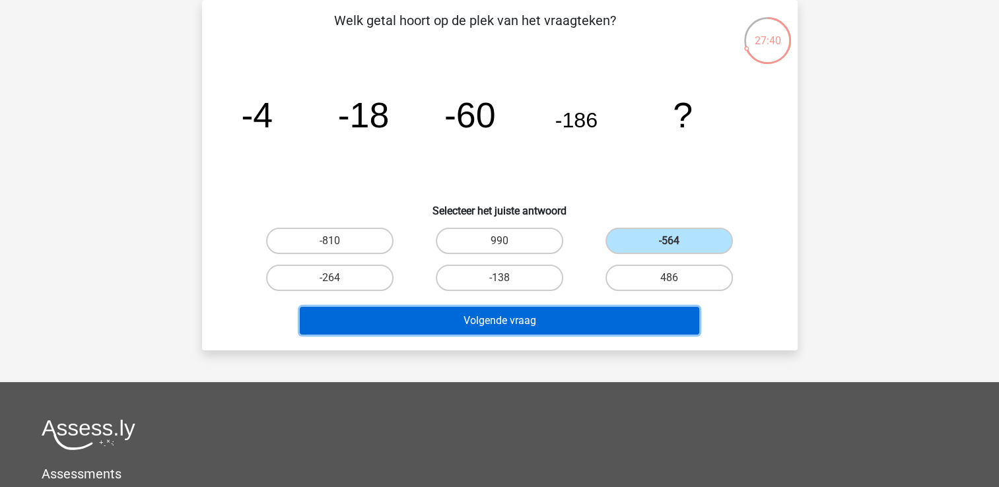
click at [576, 321] on button "Volgende vraag" at bounding box center [500, 321] width 400 height 28
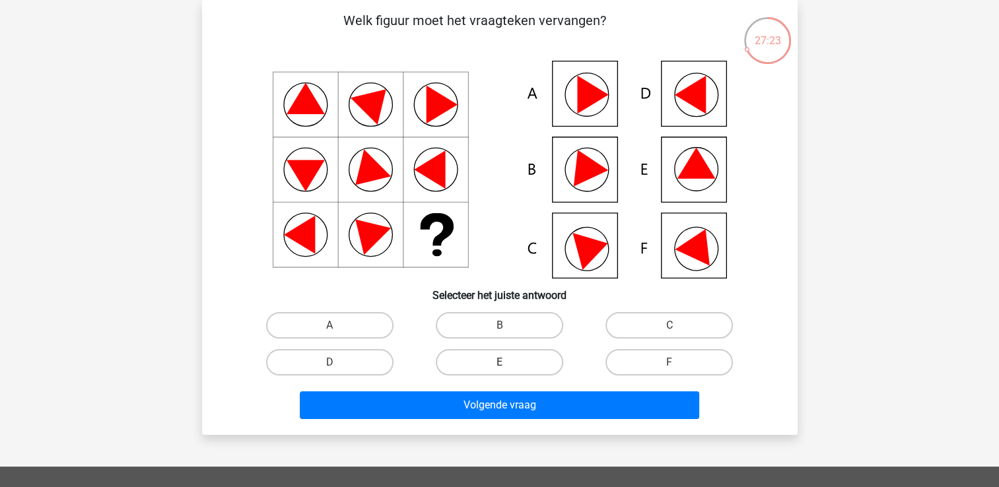
click at [531, 354] on label "E" at bounding box center [499, 362] width 127 height 26
click at [508, 363] on input "E" at bounding box center [503, 367] width 9 height 9
radio input "true"
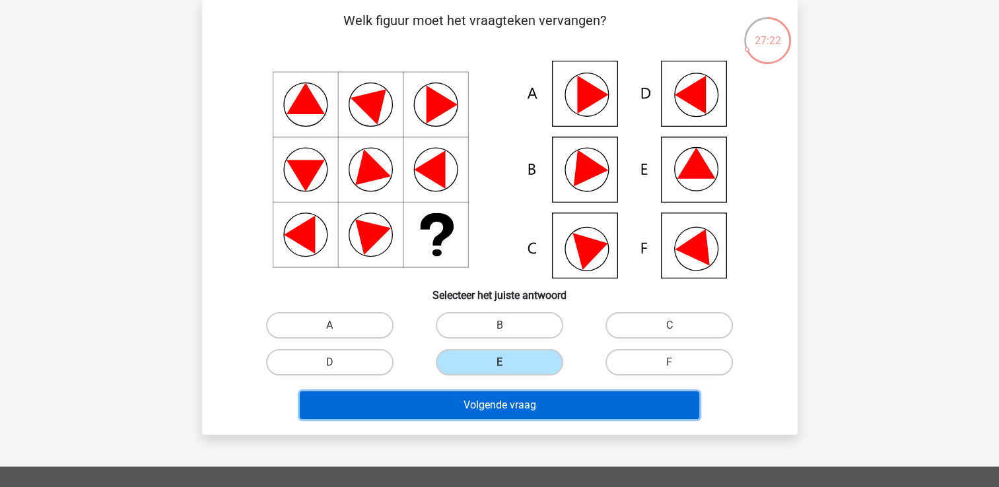
click at [504, 405] on button "Volgende vraag" at bounding box center [500, 406] width 400 height 28
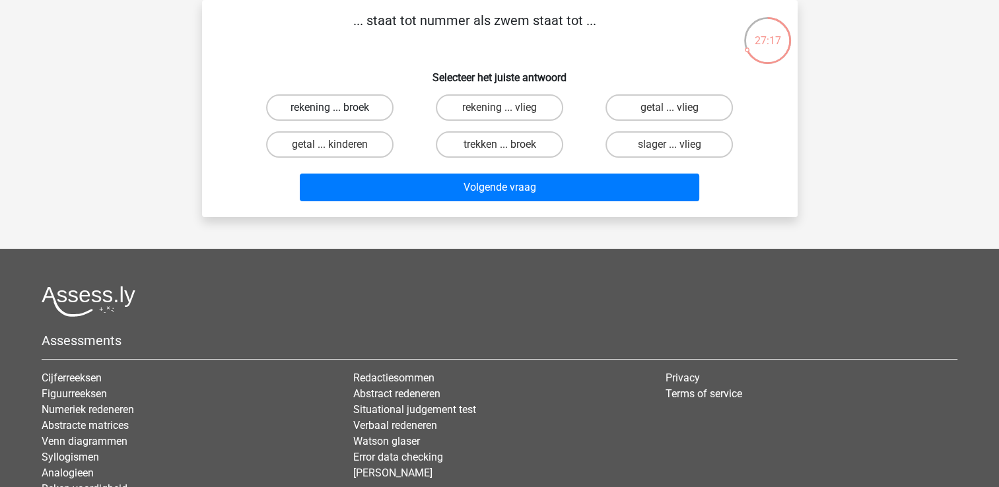
click at [351, 108] on label "rekening ... broek" at bounding box center [329, 107] width 127 height 26
click at [338, 108] on input "rekening ... broek" at bounding box center [334, 112] width 9 height 9
radio input "true"
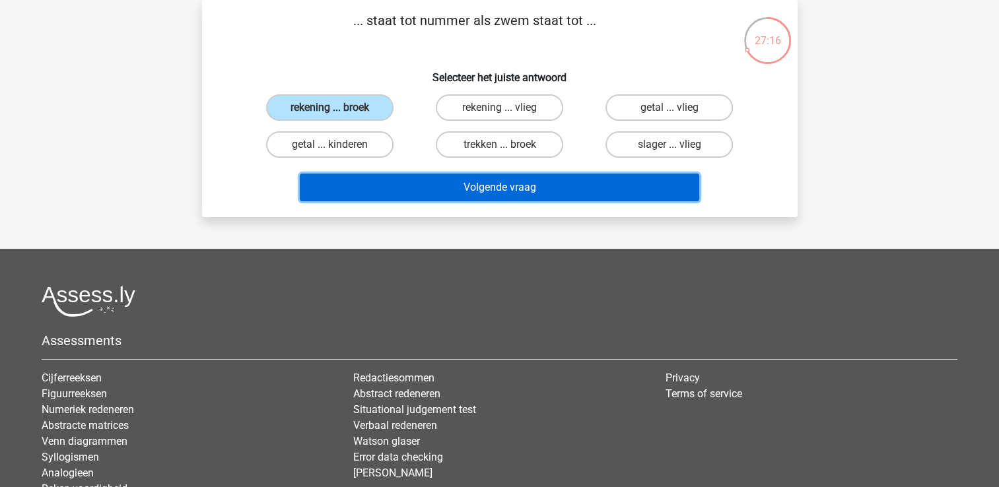
click at [446, 188] on button "Volgende vraag" at bounding box center [500, 188] width 400 height 28
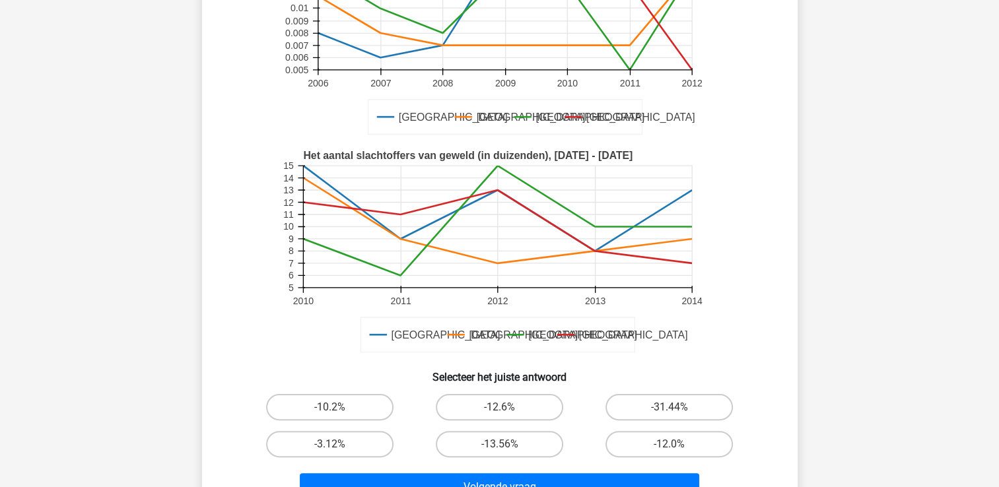
scroll to position [219, 0]
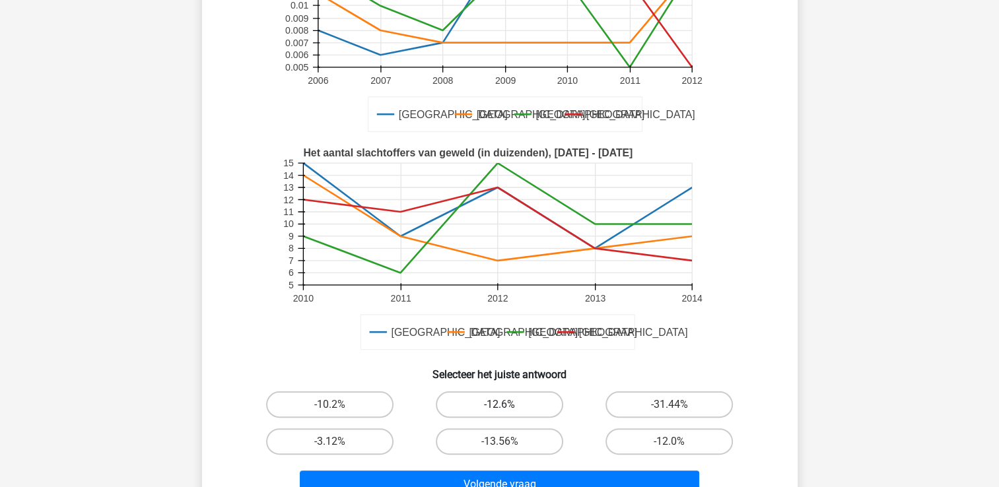
click at [484, 406] on label "-12.6%" at bounding box center [499, 405] width 127 height 26
click at [499, 406] on input "-12.6%" at bounding box center [503, 409] width 9 height 9
radio input "true"
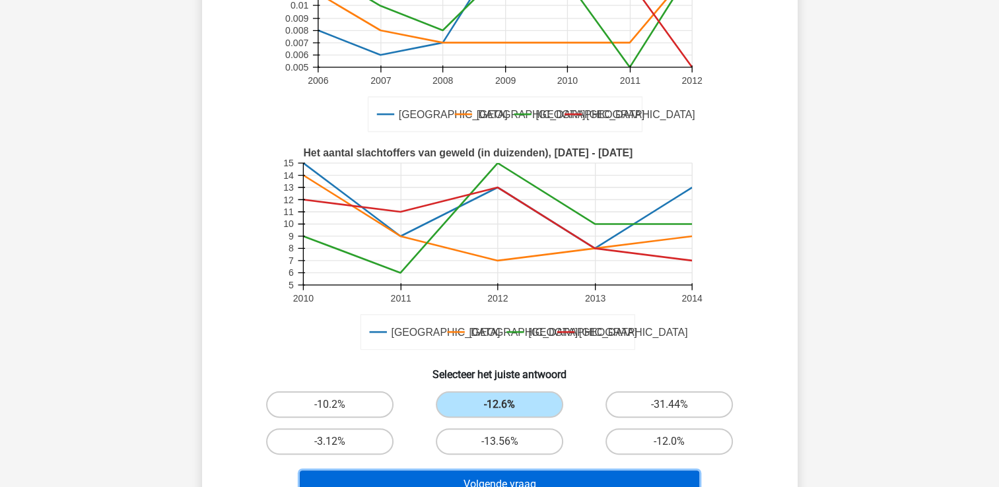
click at [421, 479] on button "Volgende vraag" at bounding box center [500, 485] width 400 height 28
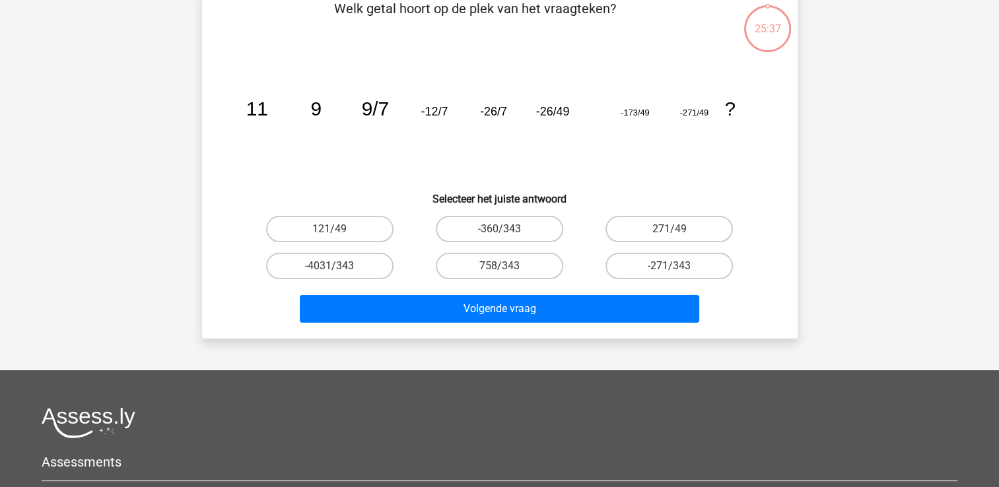
scroll to position [61, 0]
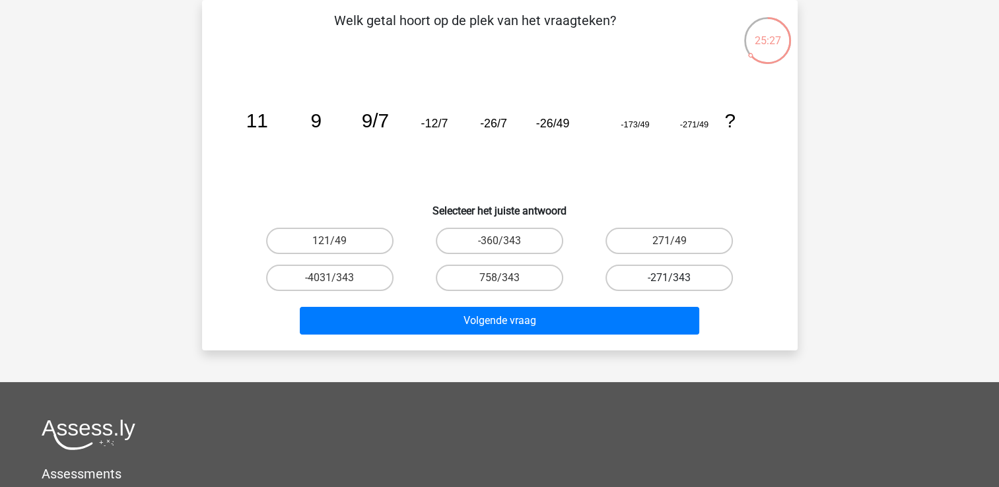
click at [646, 281] on label "-271/343" at bounding box center [669, 278] width 127 height 26
click at [670, 281] on input "-271/343" at bounding box center [674, 282] width 9 height 9
radio input "true"
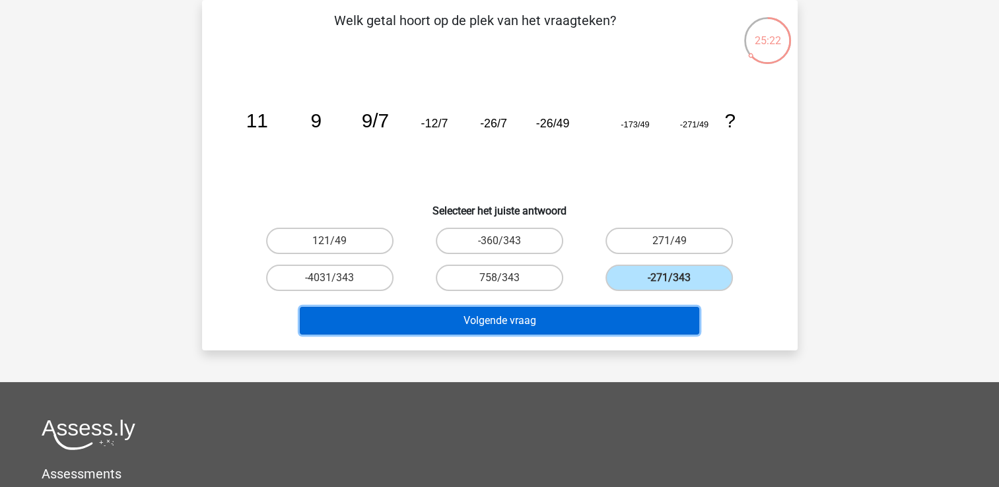
click at [578, 323] on button "Volgende vraag" at bounding box center [500, 321] width 400 height 28
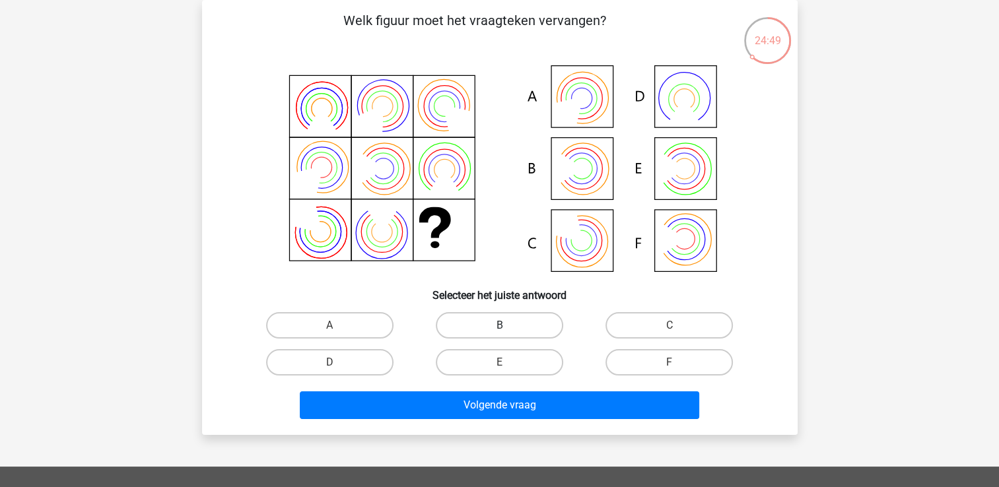
click at [510, 321] on label "B" at bounding box center [499, 325] width 127 height 26
click at [508, 326] on input "B" at bounding box center [503, 330] width 9 height 9
radio input "true"
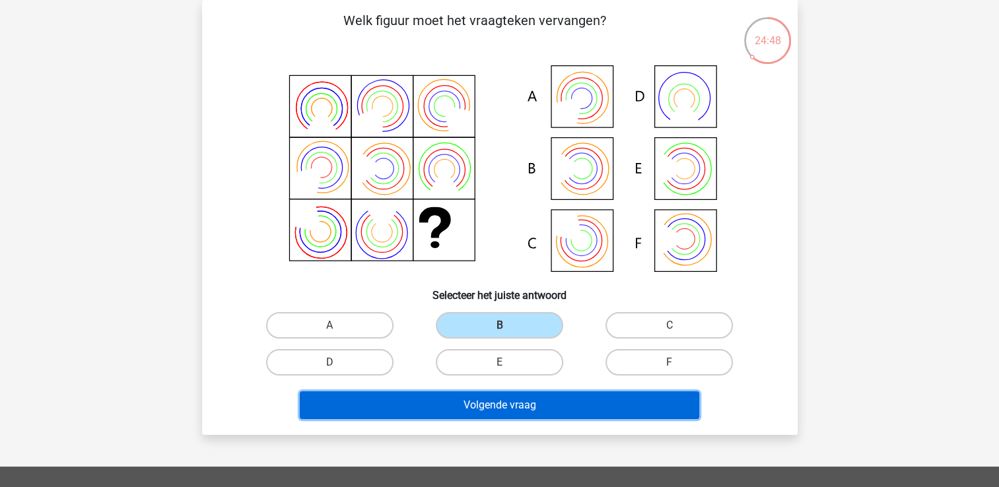
click at [514, 407] on button "Volgende vraag" at bounding box center [500, 406] width 400 height 28
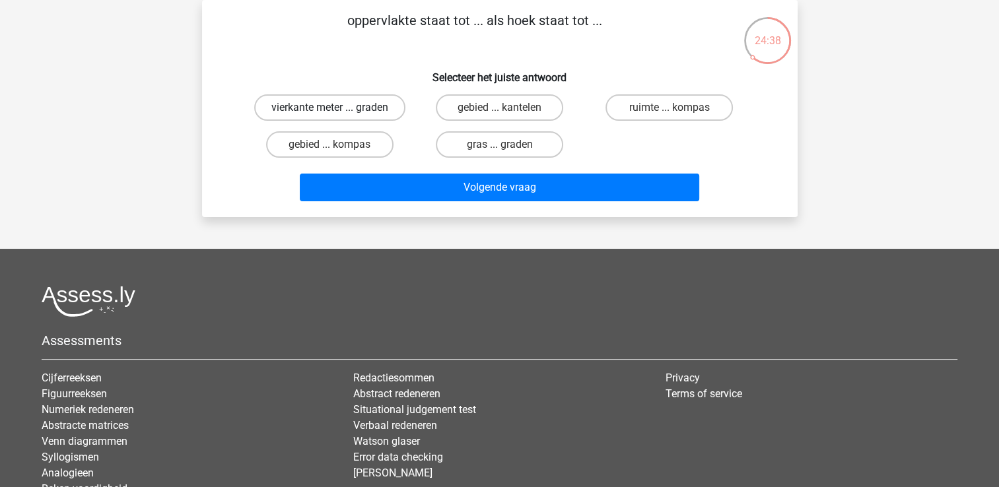
click at [361, 99] on label "vierkante meter ... graden" at bounding box center [329, 107] width 151 height 26
click at [338, 108] on input "vierkante meter ... graden" at bounding box center [334, 112] width 9 height 9
radio input "true"
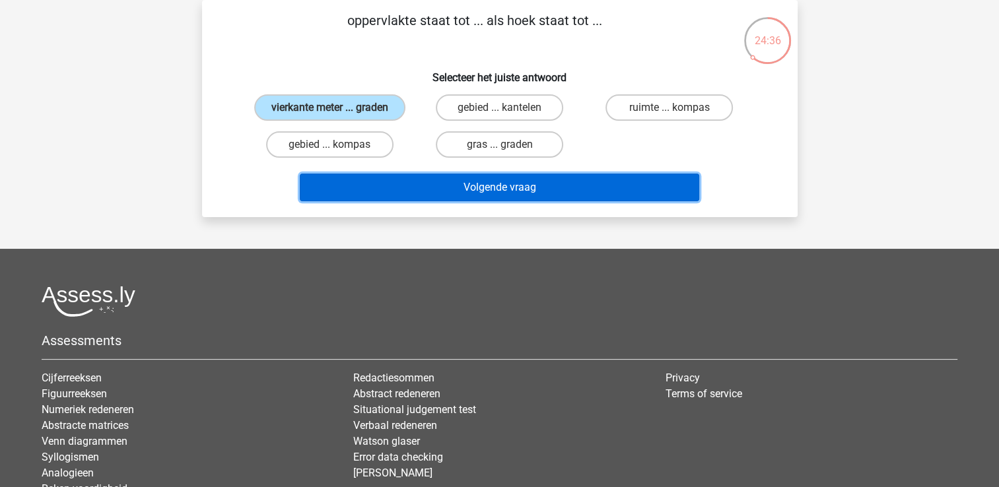
click at [434, 185] on button "Volgende vraag" at bounding box center [500, 188] width 400 height 28
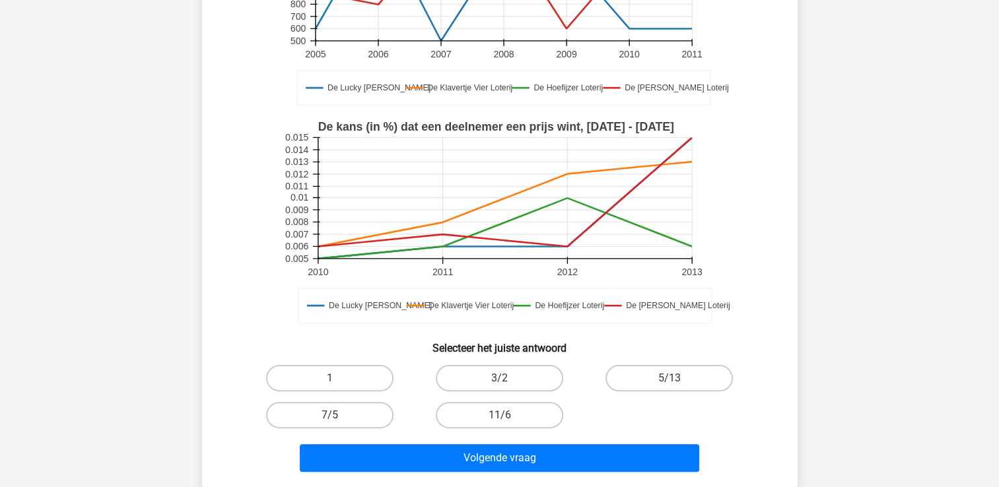
scroll to position [272, 0]
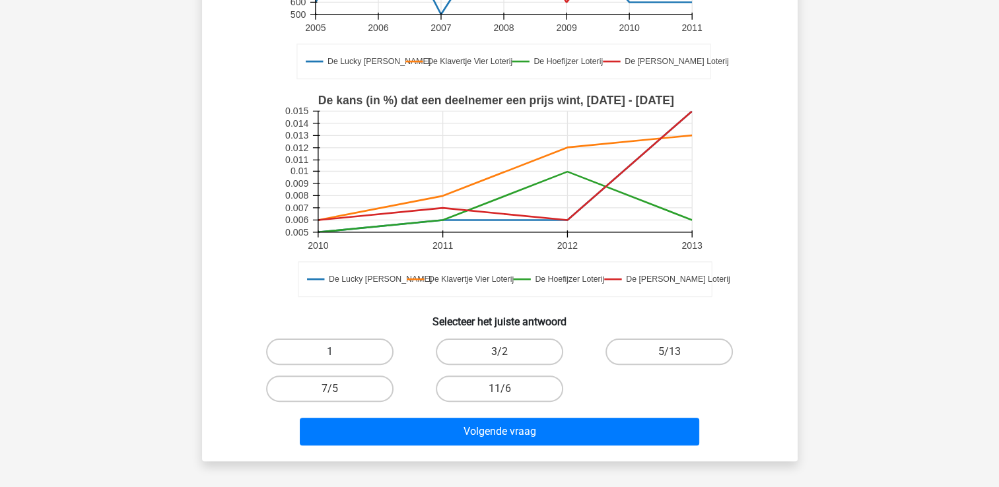
click at [312, 358] on label "1" at bounding box center [329, 352] width 127 height 26
click at [330, 358] on input "1" at bounding box center [334, 356] width 9 height 9
radio input "true"
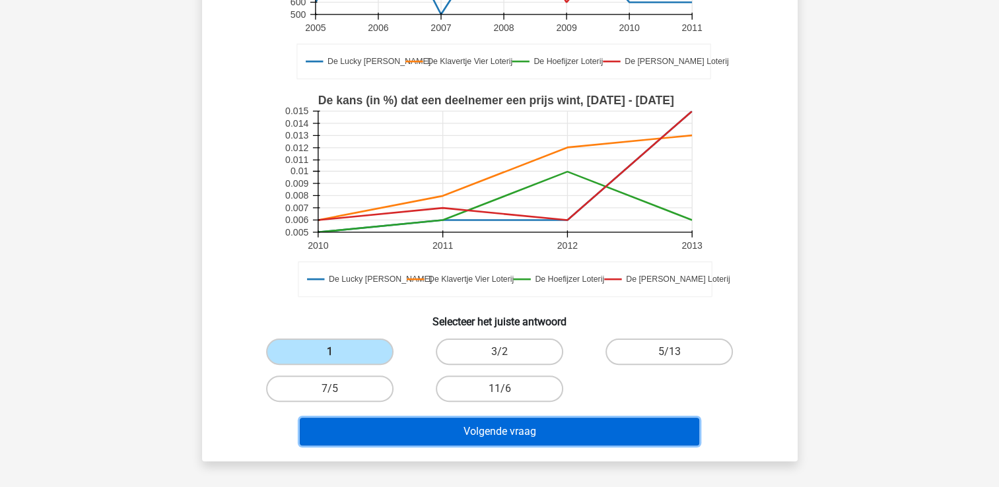
click at [362, 429] on button "Volgende vraag" at bounding box center [500, 432] width 400 height 28
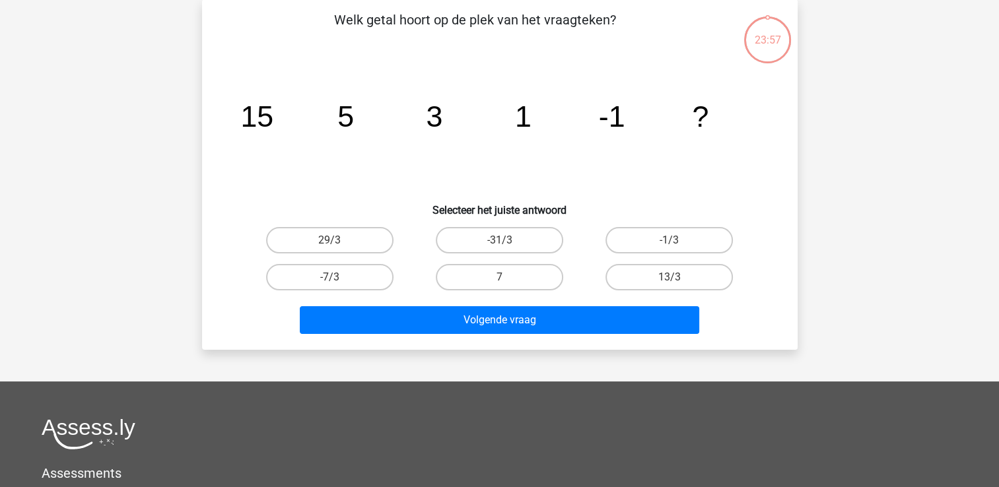
scroll to position [61, 0]
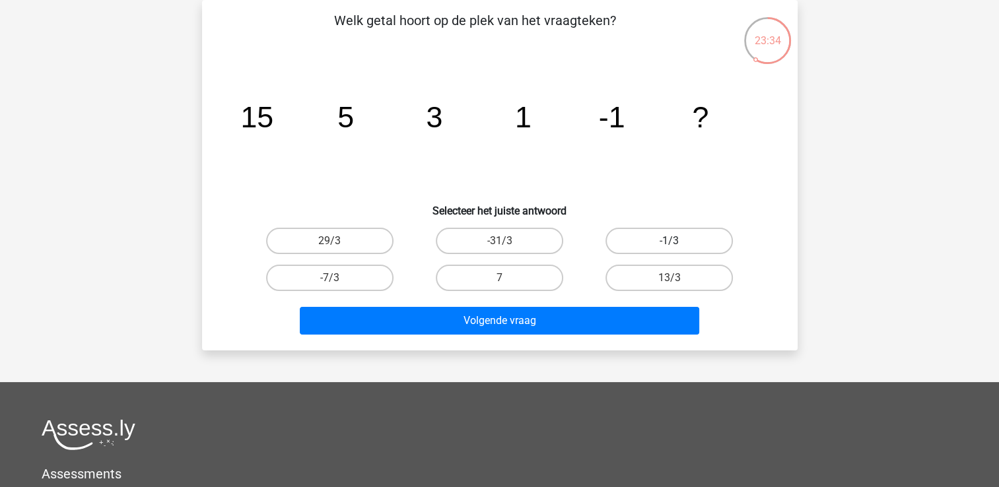
click at [679, 231] on label "-1/3" at bounding box center [669, 241] width 127 height 26
click at [678, 241] on input "-1/3" at bounding box center [674, 245] width 9 height 9
radio input "true"
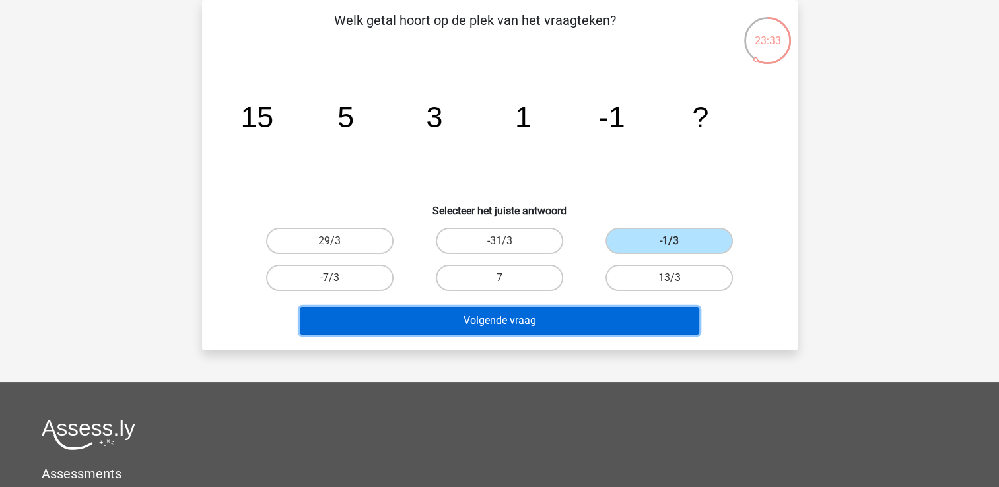
click at [549, 320] on button "Volgende vraag" at bounding box center [500, 321] width 400 height 28
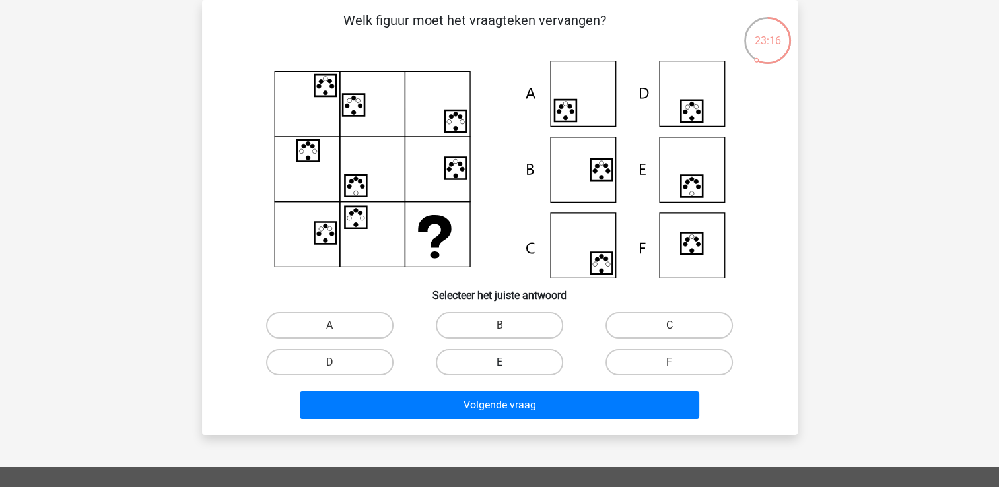
click at [516, 359] on label "E" at bounding box center [499, 362] width 127 height 26
click at [508, 363] on input "E" at bounding box center [503, 367] width 9 height 9
radio input "true"
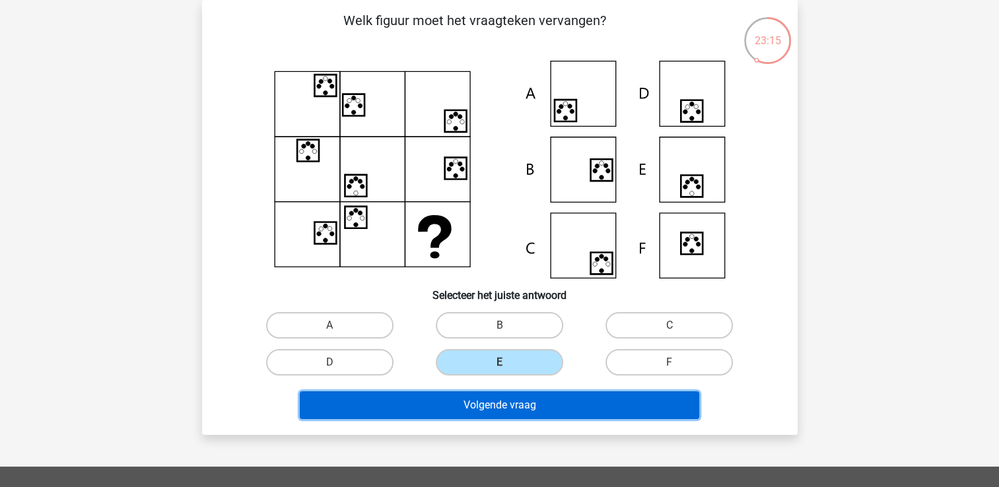
click at [521, 394] on button "Volgende vraag" at bounding box center [500, 406] width 400 height 28
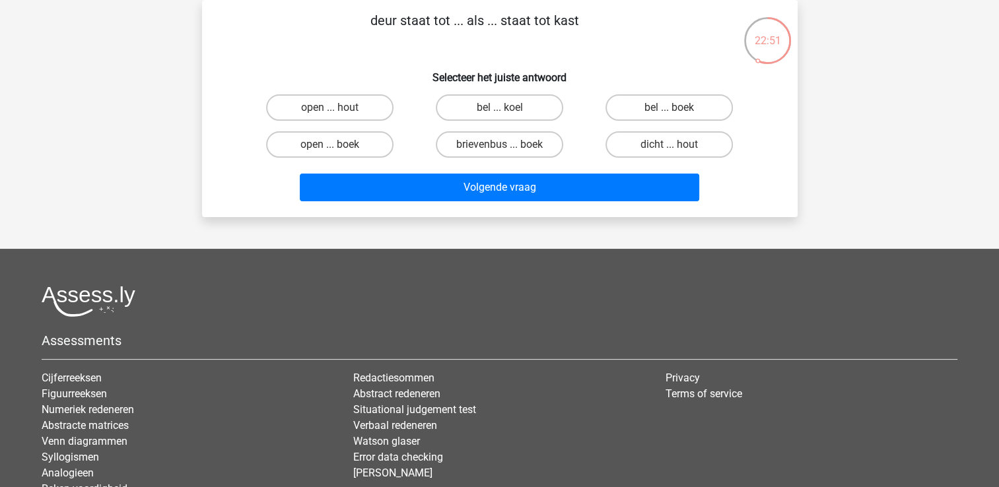
click at [507, 108] on input "bel ... koel" at bounding box center [503, 112] width 9 height 9
radio input "true"
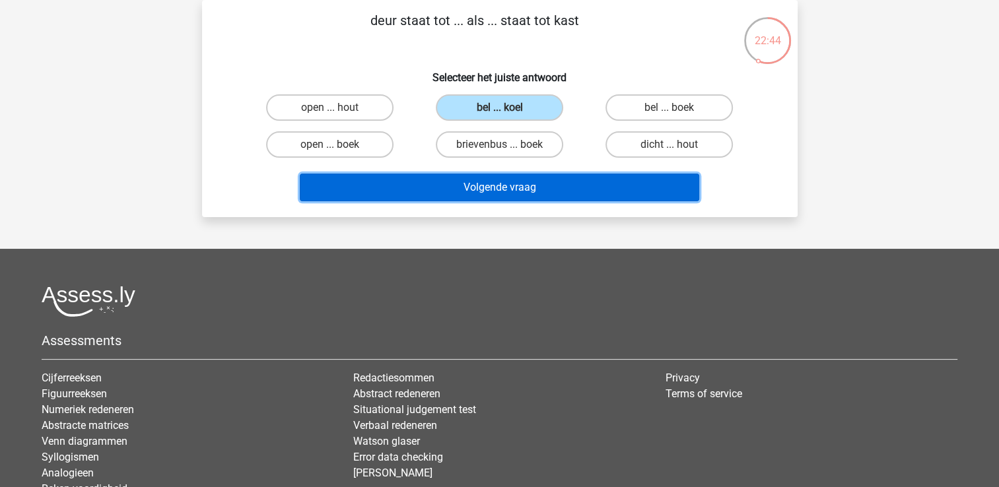
click at [565, 191] on button "Volgende vraag" at bounding box center [500, 188] width 400 height 28
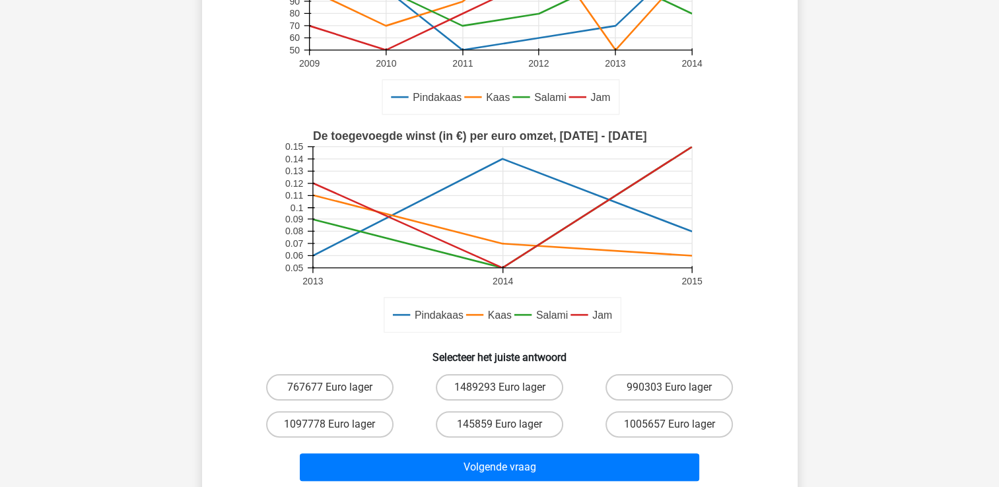
scroll to position [219, 0]
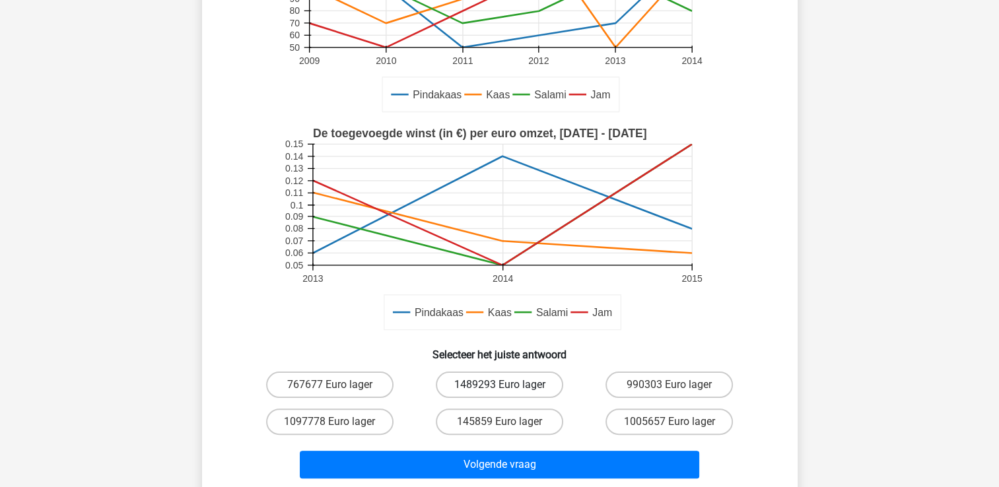
click at [464, 394] on label "1489293 Euro lager" at bounding box center [499, 385] width 127 height 26
click at [499, 394] on input "1489293 Euro lager" at bounding box center [503, 389] width 9 height 9
radio input "true"
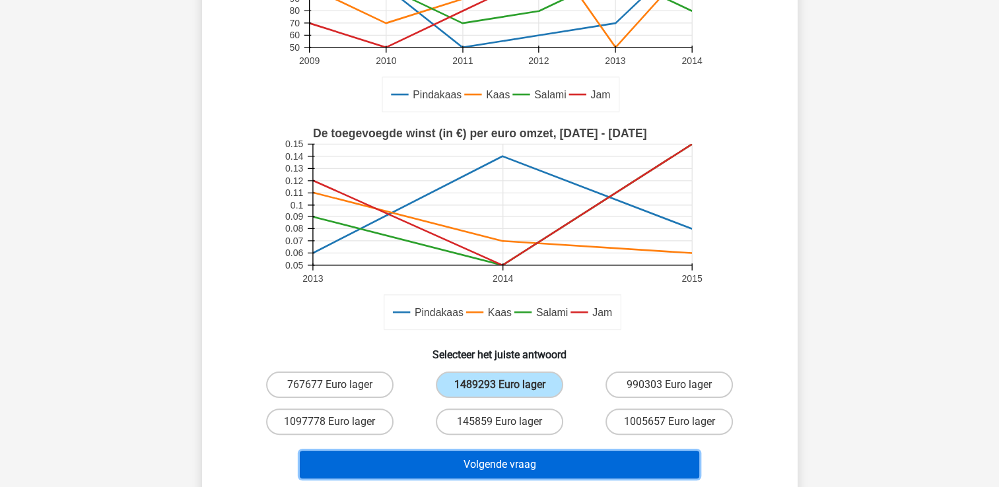
click at [459, 456] on button "Volgende vraag" at bounding box center [500, 465] width 400 height 28
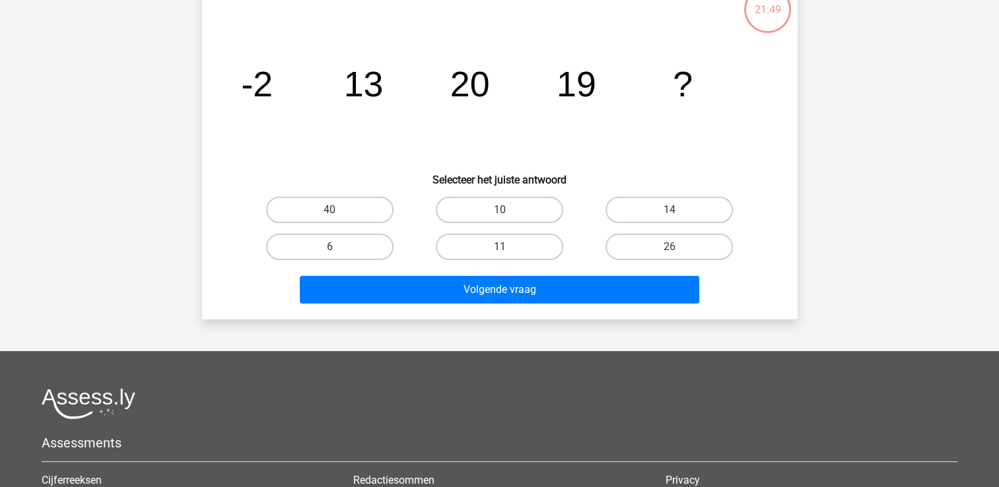
scroll to position [61, 0]
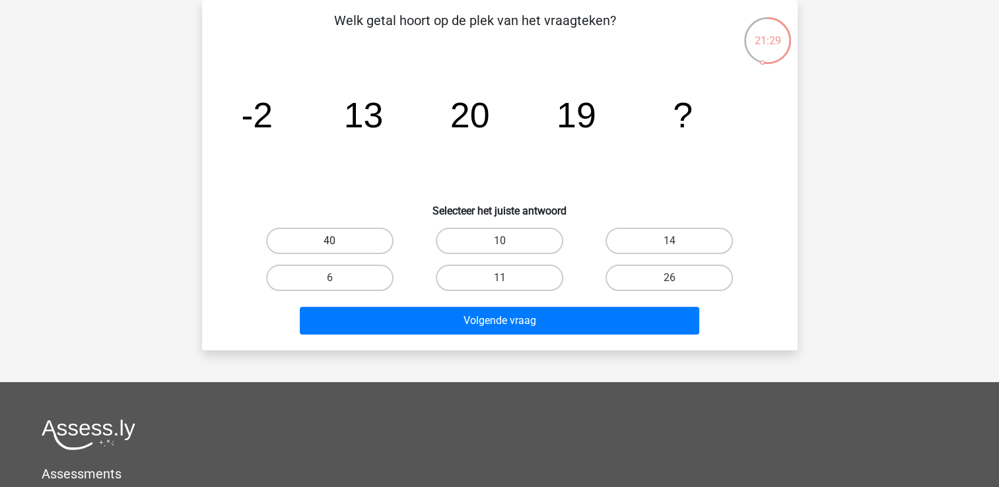
click at [363, 234] on label "40" at bounding box center [329, 241] width 127 height 26
click at [338, 241] on input "40" at bounding box center [334, 245] width 9 height 9
radio input "true"
click at [404, 333] on div "Volgende vraag" at bounding box center [500, 323] width 510 height 33
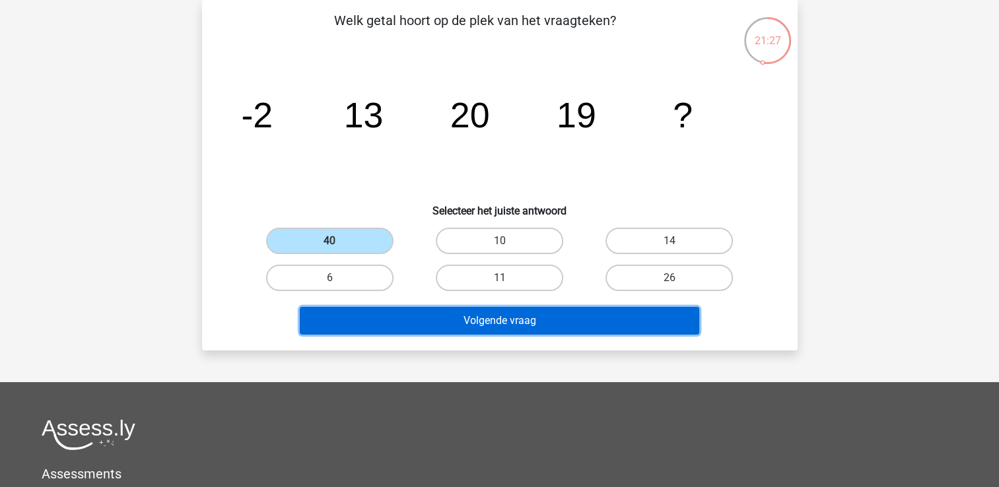
click at [405, 328] on button "Volgende vraag" at bounding box center [500, 321] width 400 height 28
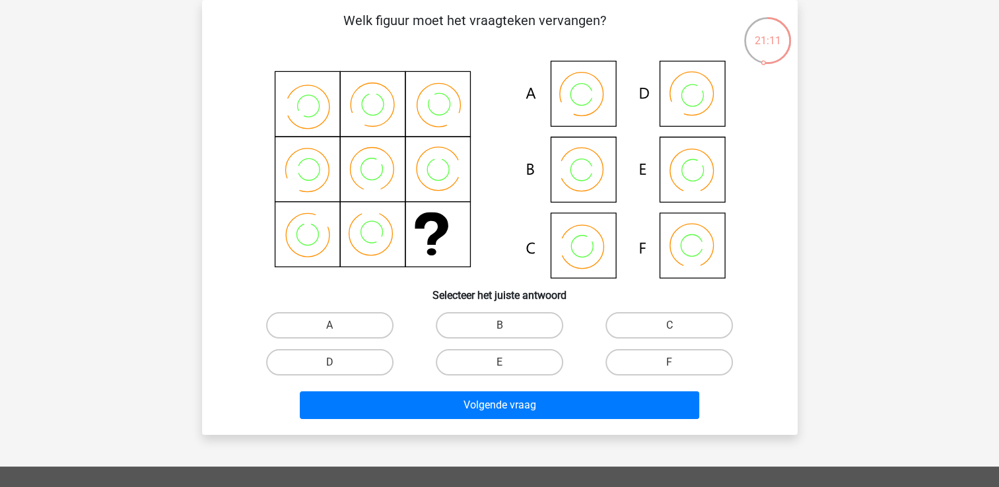
click at [660, 342] on div "C" at bounding box center [669, 325] width 170 height 37
click at [639, 337] on label "C" at bounding box center [669, 325] width 127 height 26
click at [670, 334] on input "C" at bounding box center [674, 330] width 9 height 9
radio input "true"
click at [613, 385] on div "Volgende vraag" at bounding box center [499, 403] width 553 height 44
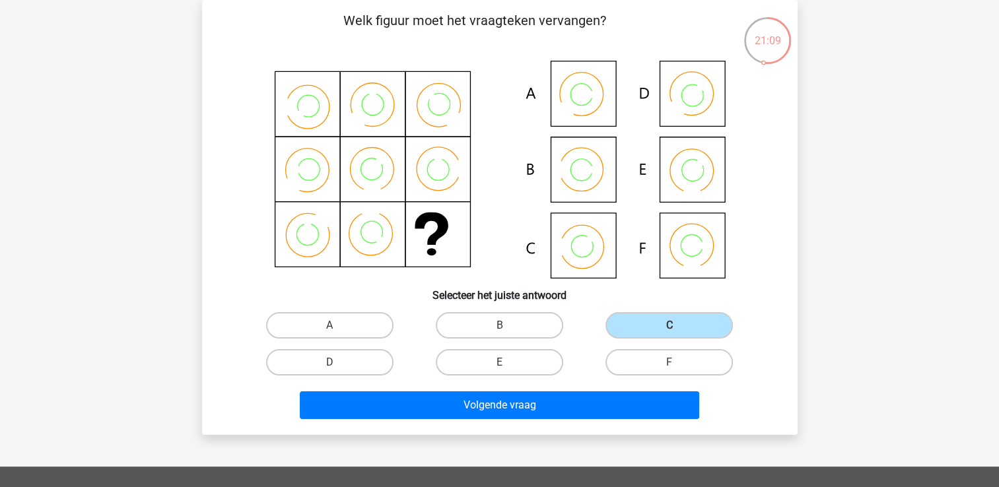
click at [612, 388] on div "Volgende vraag" at bounding box center [499, 403] width 553 height 44
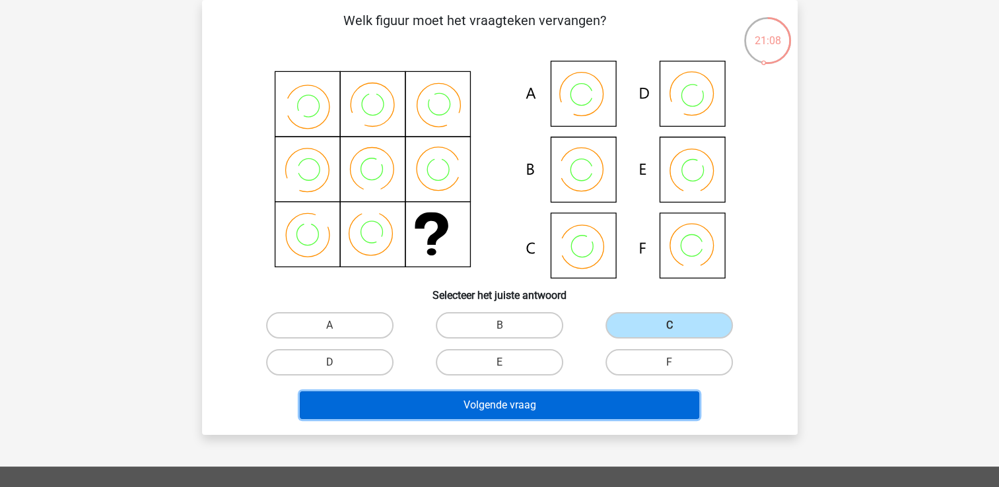
click at [594, 401] on button "Volgende vraag" at bounding box center [500, 406] width 400 height 28
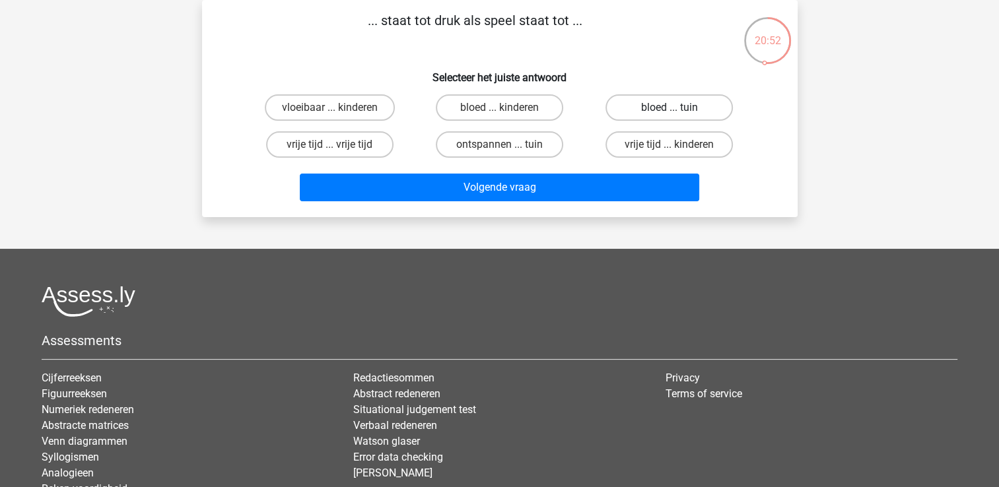
click at [654, 103] on label "bloed ... tuin" at bounding box center [669, 107] width 127 height 26
click at [670, 108] on input "bloed ... tuin" at bounding box center [674, 112] width 9 height 9
radio input "true"
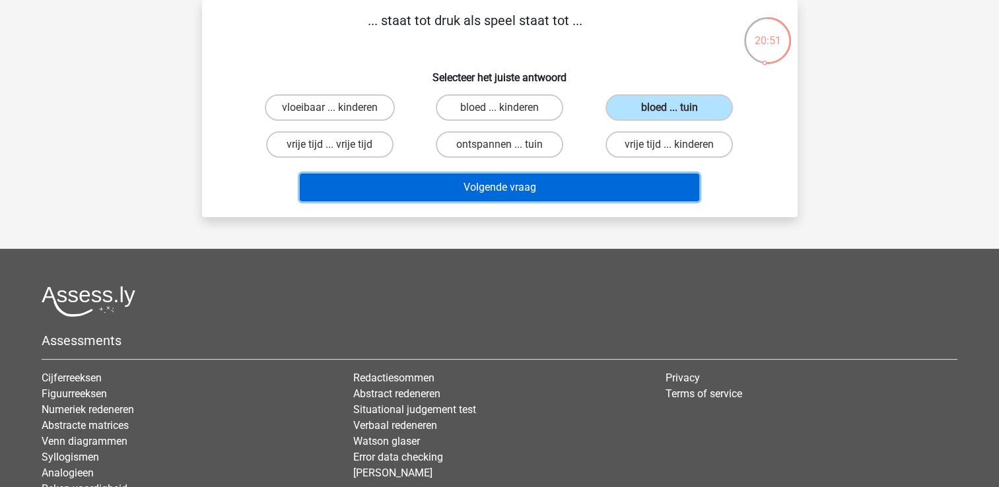
click at [592, 186] on button "Volgende vraag" at bounding box center [500, 188] width 400 height 28
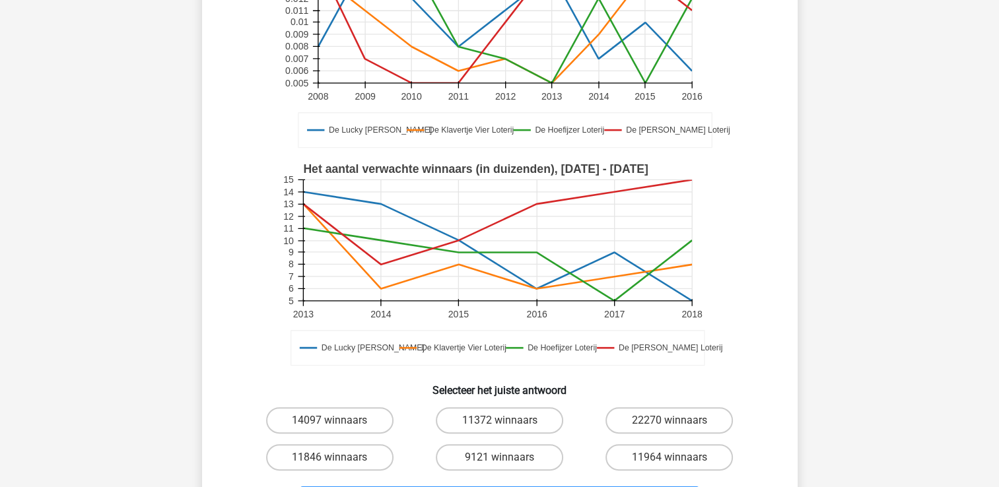
scroll to position [246, 0]
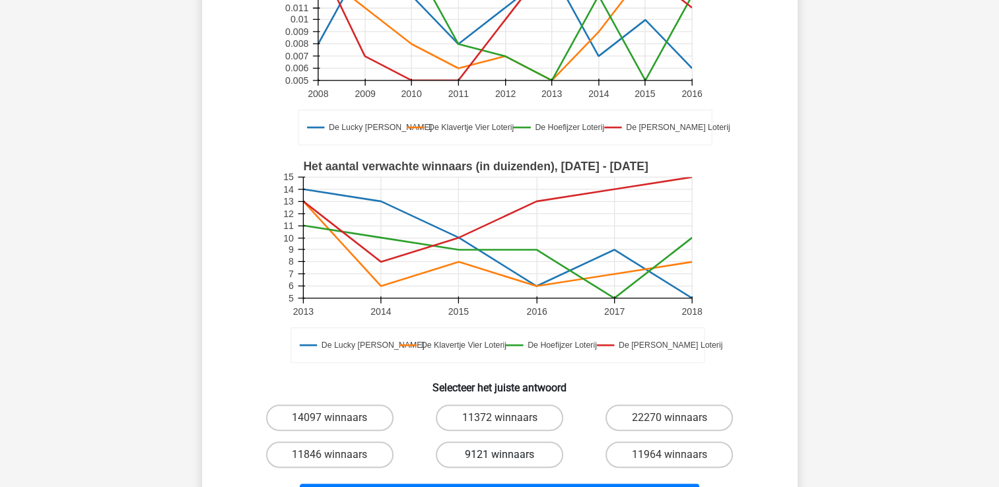
click at [520, 452] on label "9121 winnaars" at bounding box center [499, 455] width 127 height 26
click at [508, 455] on input "9121 winnaars" at bounding box center [503, 459] width 9 height 9
radio input "true"
click at [670, 455] on input "11964 winnaars" at bounding box center [674, 459] width 9 height 9
radio input "true"
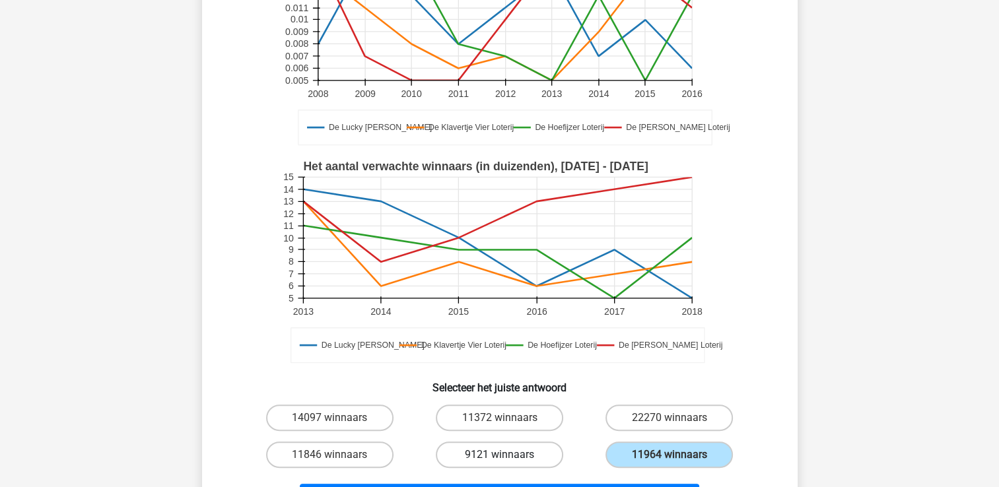
click at [330, 418] on input "14097 winnaars" at bounding box center [334, 422] width 9 height 9
radio input "true"
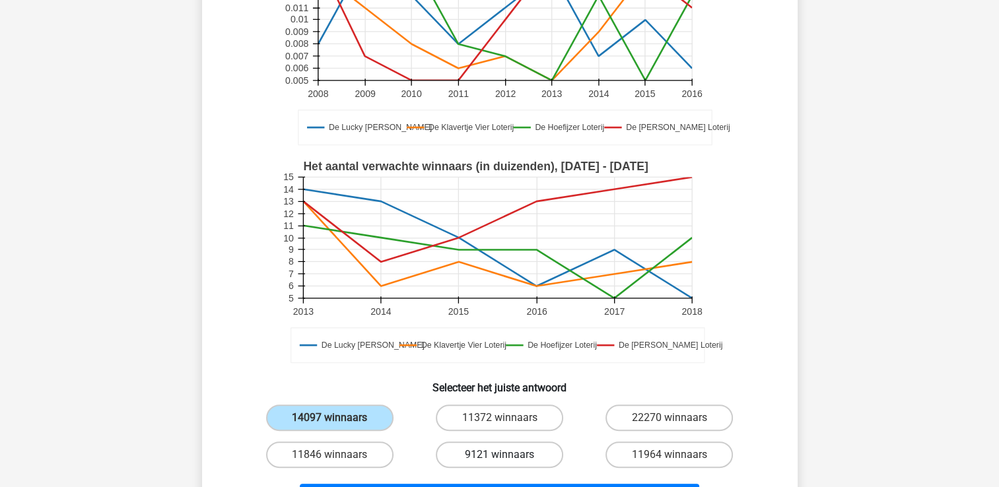
click at [520, 452] on label "9121 winnaars" at bounding box center [499, 455] width 127 height 26
click at [508, 455] on input "9121 winnaars" at bounding box center [503, 459] width 9 height 9
radio input "true"
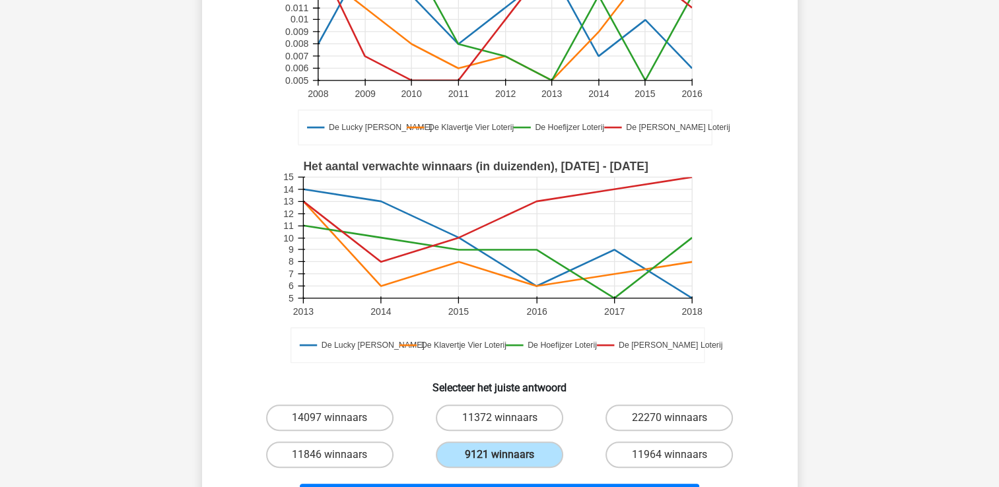
scroll to position [541, 0]
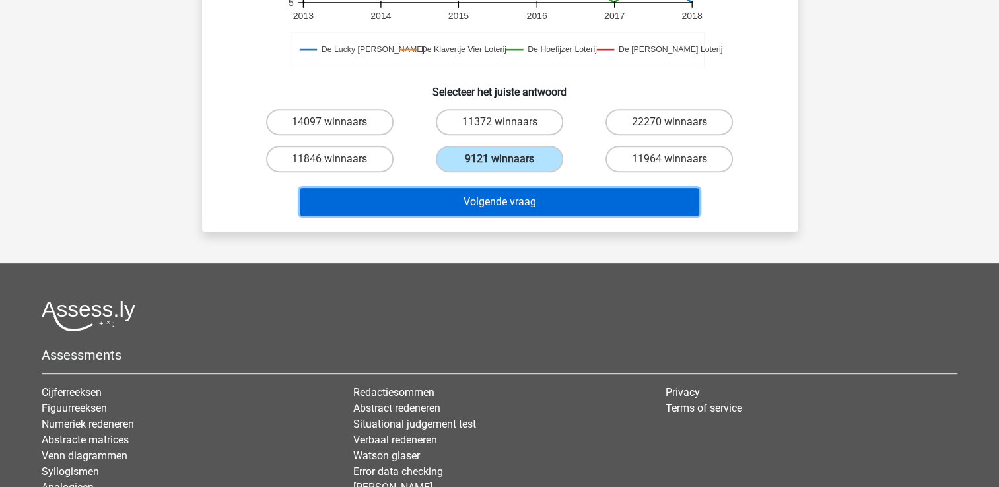
click at [660, 211] on button "Volgende vraag" at bounding box center [500, 202] width 400 height 28
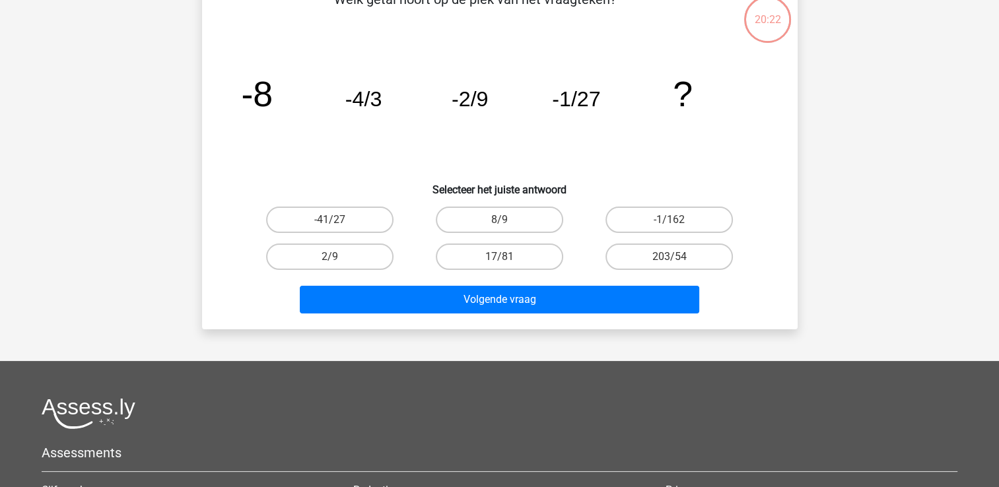
scroll to position [61, 0]
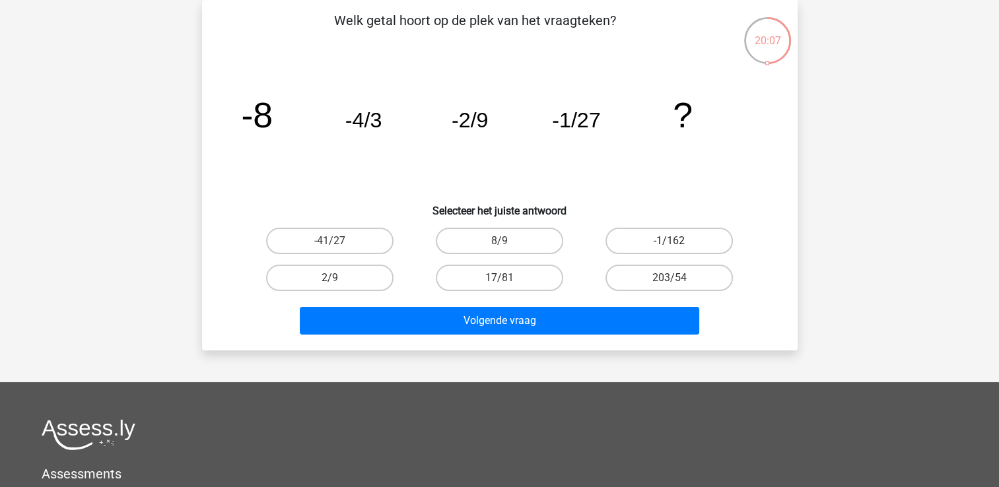
click at [681, 240] on label "-1/162" at bounding box center [669, 241] width 127 height 26
click at [678, 241] on input "-1/162" at bounding box center [674, 245] width 9 height 9
radio input "true"
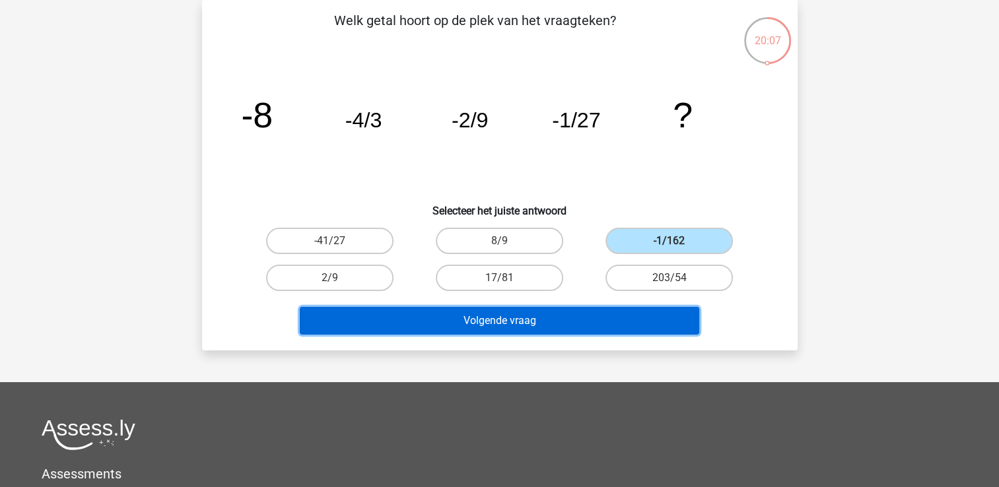
click at [644, 311] on button "Volgende vraag" at bounding box center [500, 321] width 400 height 28
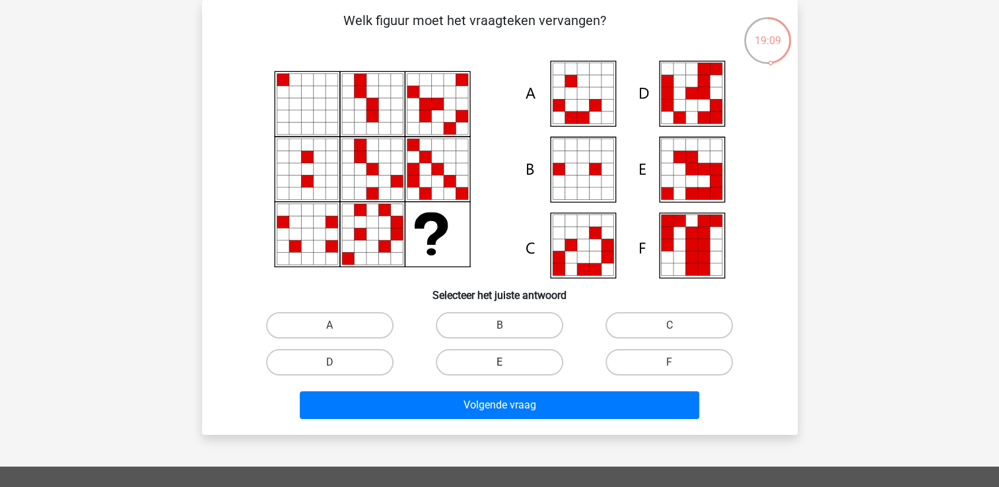
click at [527, 361] on label "E" at bounding box center [499, 362] width 127 height 26
click at [508, 363] on input "E" at bounding box center [503, 367] width 9 height 9
radio input "true"
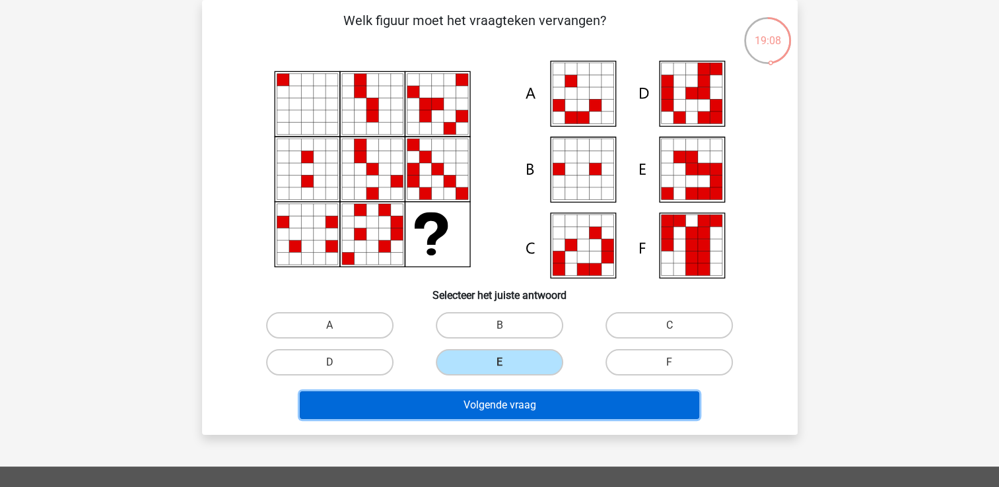
click at [516, 407] on button "Volgende vraag" at bounding box center [500, 406] width 400 height 28
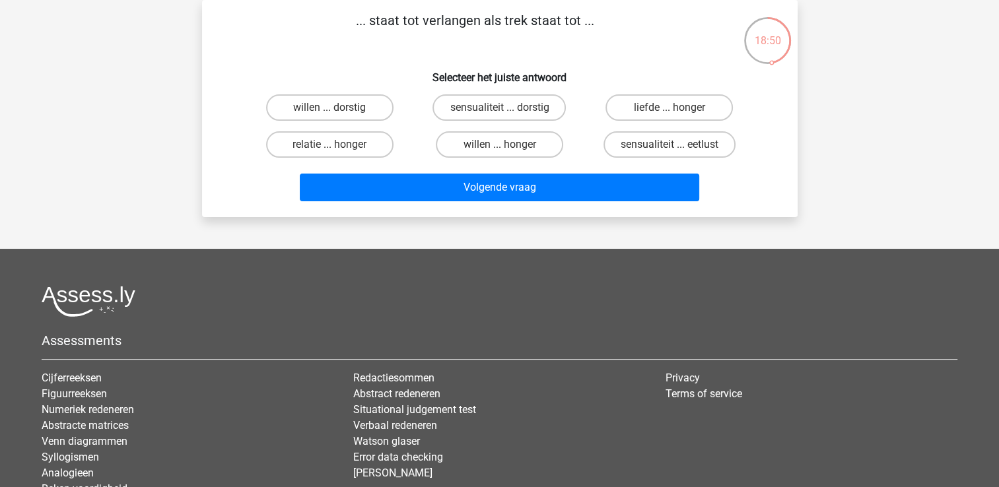
click at [677, 108] on input "liefde ... honger" at bounding box center [674, 112] width 9 height 9
radio input "true"
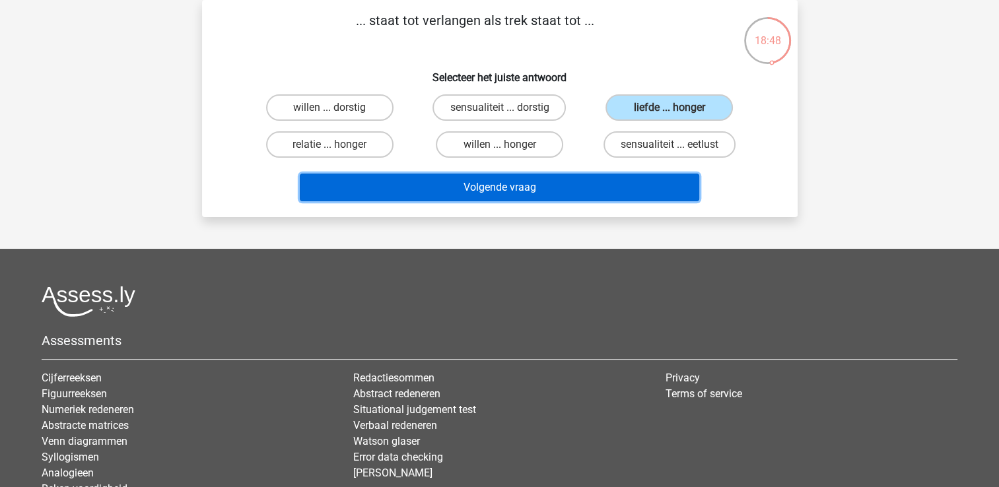
click at [625, 184] on button "Volgende vraag" at bounding box center [500, 188] width 400 height 28
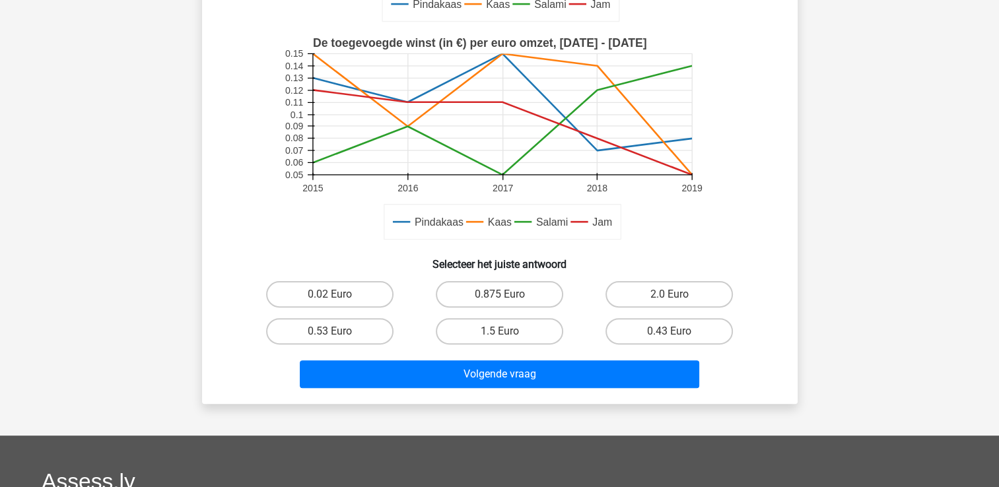
scroll to position [378, 0]
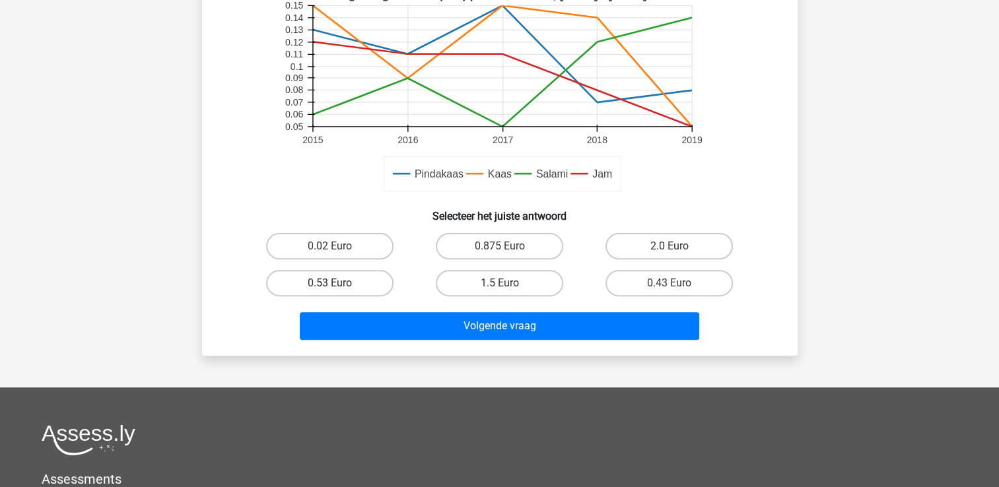
click at [351, 290] on label "0.53 Euro" at bounding box center [329, 283] width 127 height 26
click at [338, 290] on input "0.53 Euro" at bounding box center [334, 287] width 9 height 9
radio input "true"
click at [629, 279] on label "0.43 Euro" at bounding box center [669, 283] width 127 height 26
click at [670, 283] on input "0.43 Euro" at bounding box center [674, 287] width 9 height 9
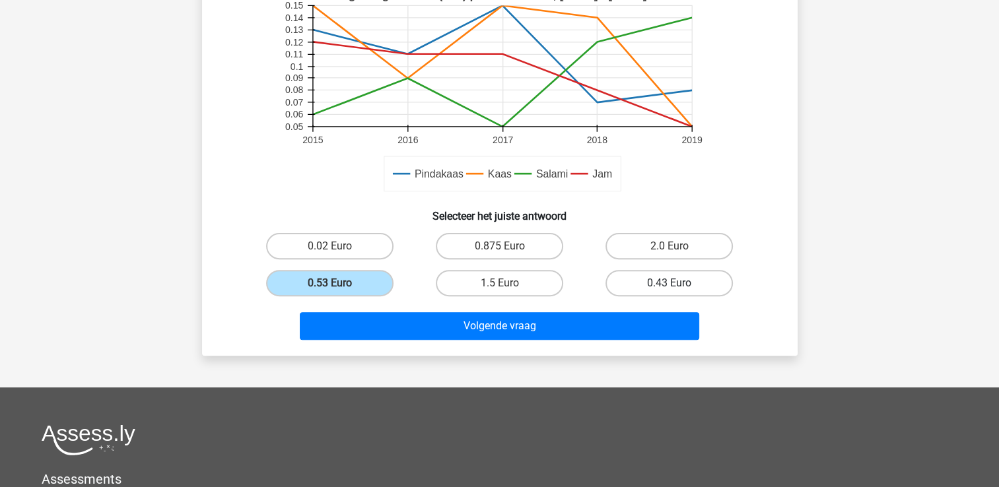
radio input "true"
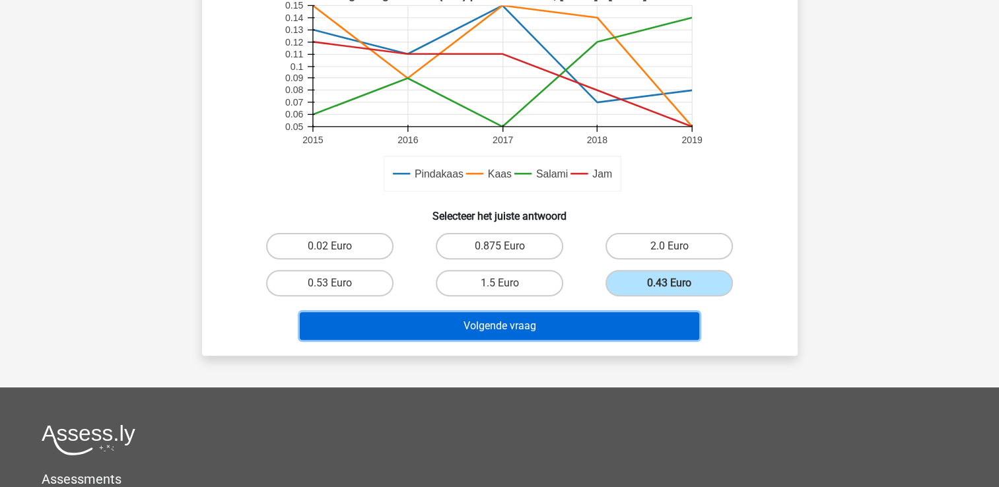
click at [573, 318] on button "Volgende vraag" at bounding box center [500, 326] width 400 height 28
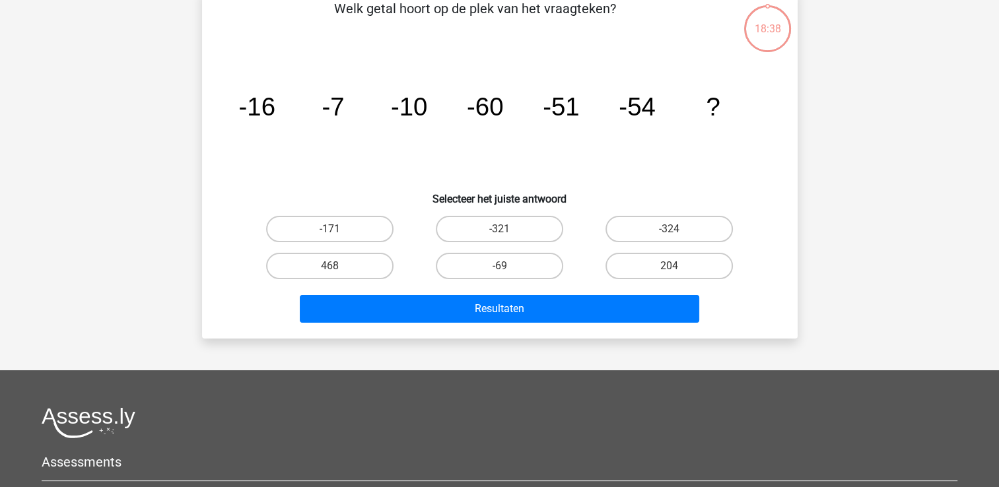
scroll to position [61, 0]
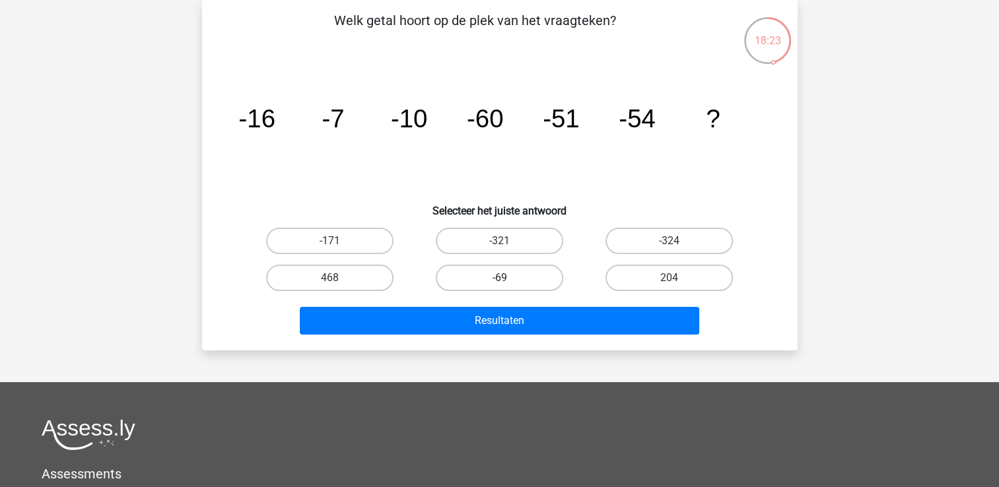
click at [494, 273] on label "-69" at bounding box center [499, 278] width 127 height 26
click at [499, 278] on input "-69" at bounding box center [503, 282] width 9 height 9
radio input "true"
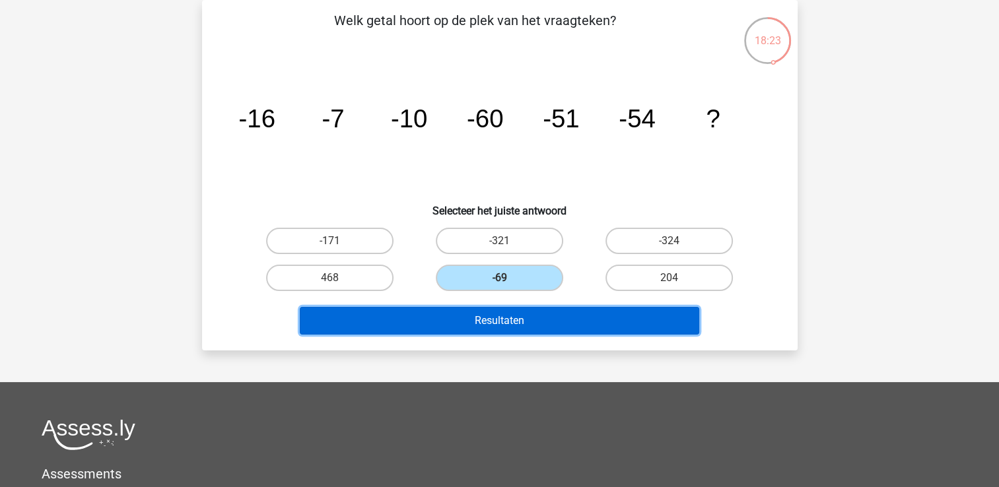
click at [486, 322] on button "Resultaten" at bounding box center [500, 321] width 400 height 28
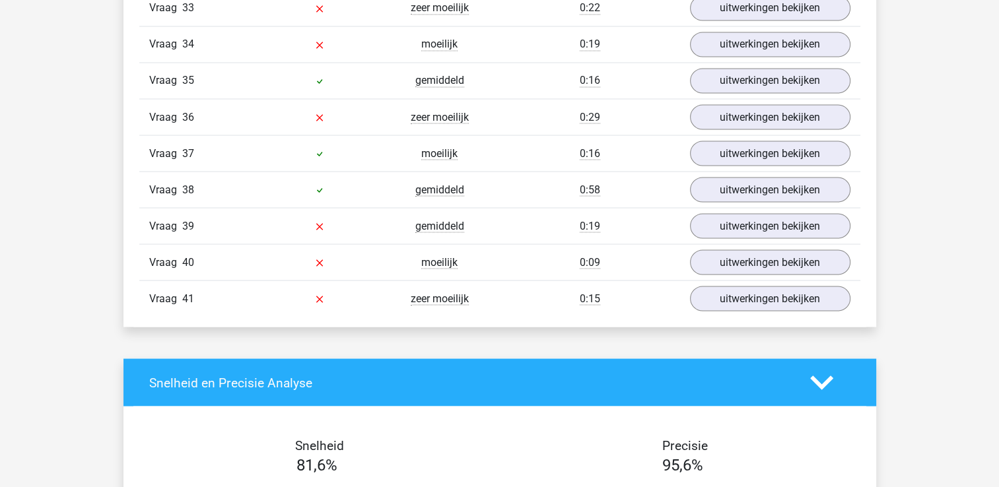
scroll to position [2298, 0]
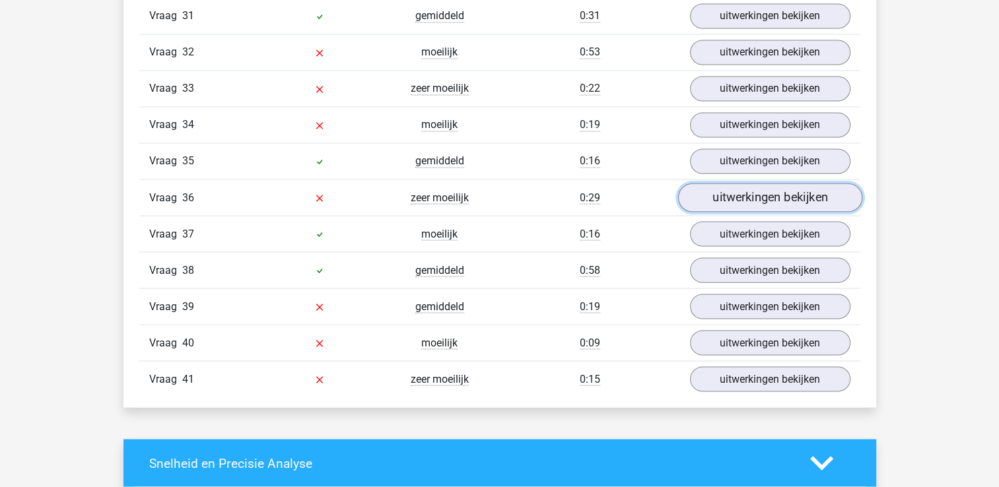
click at [786, 191] on link "uitwerkingen bekijken" at bounding box center [769, 198] width 184 height 29
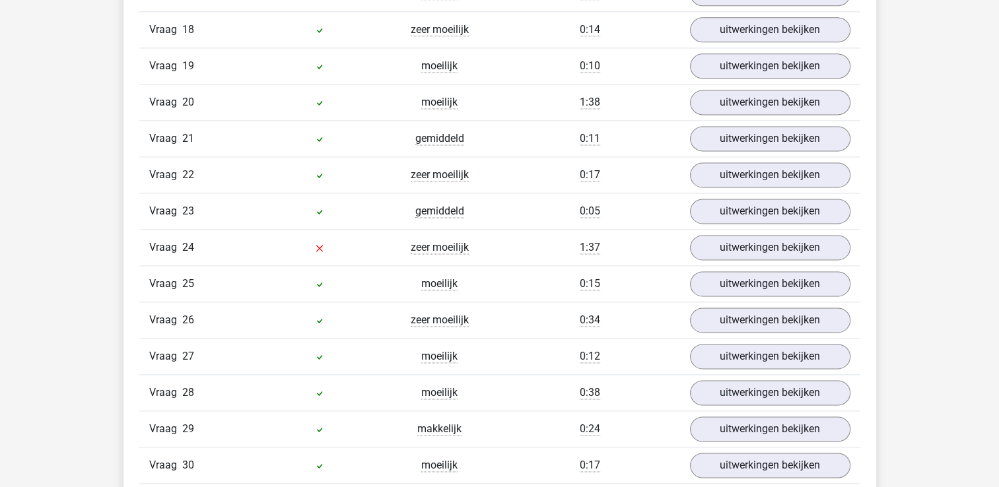
scroll to position [1838, 0]
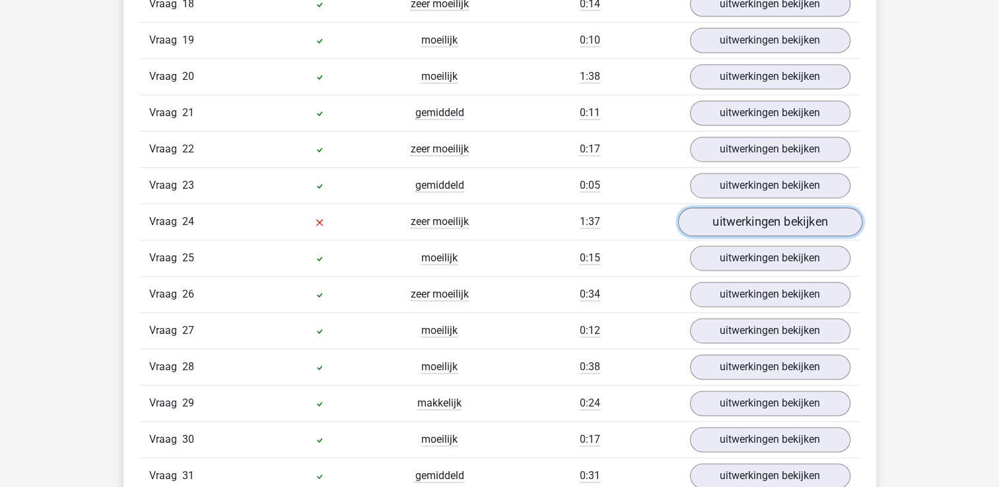
click at [760, 210] on link "uitwerkingen bekijken" at bounding box center [769, 222] width 184 height 29
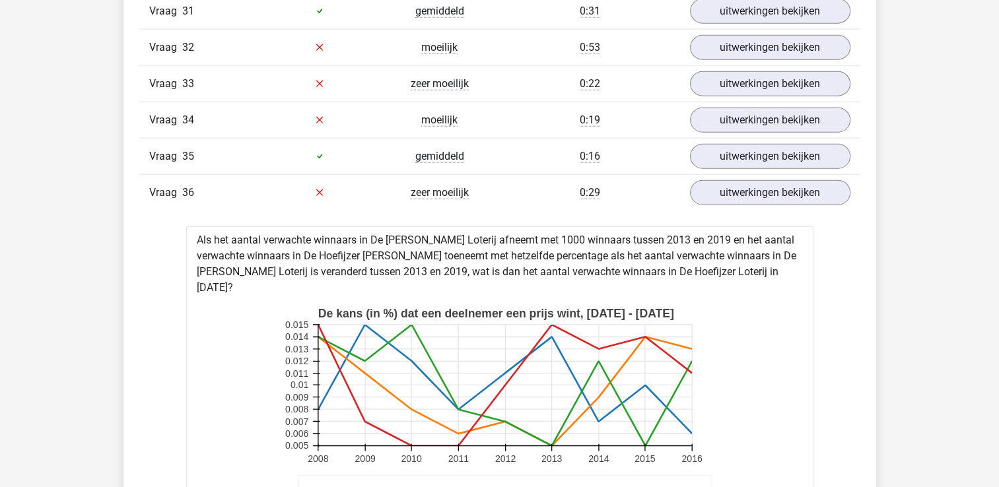
scroll to position [3053, 0]
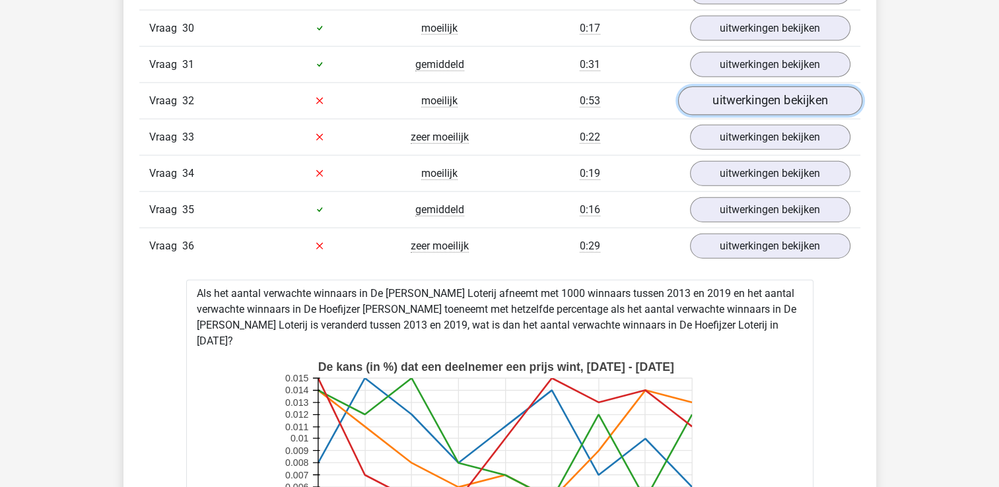
click at [714, 91] on link "uitwerkingen bekijken" at bounding box center [769, 101] width 184 height 29
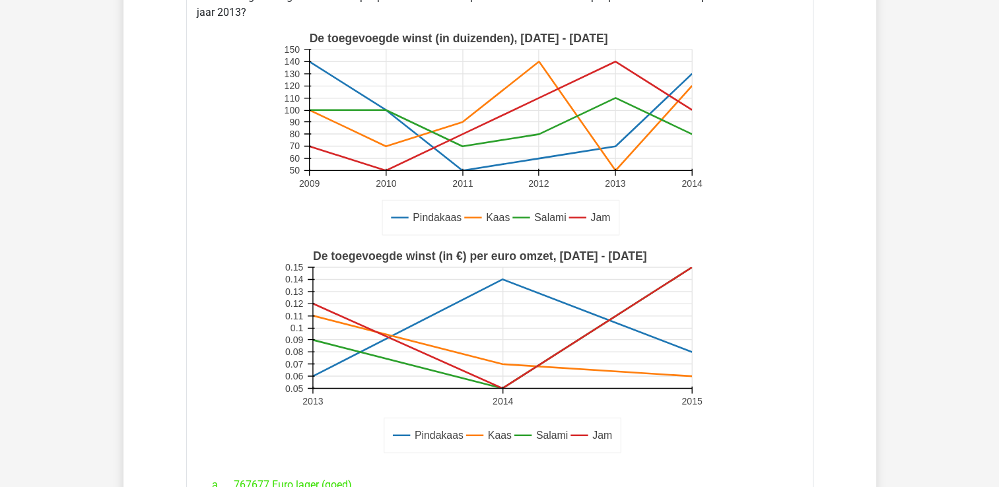
scroll to position [3158, 0]
